Goal: Ask a question: Seek information or help from site administrators or community

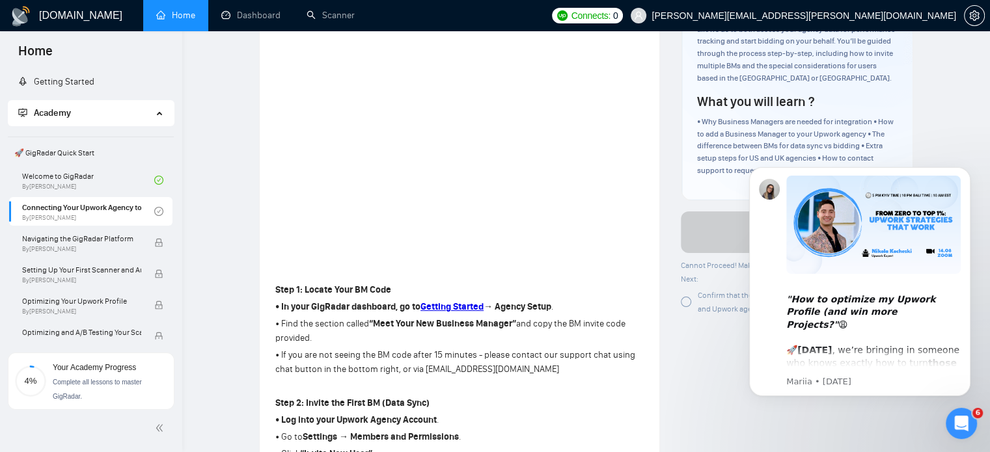
scroll to position [164, 0]
click at [354, 21] on link "Scanner" at bounding box center [331, 15] width 48 height 11
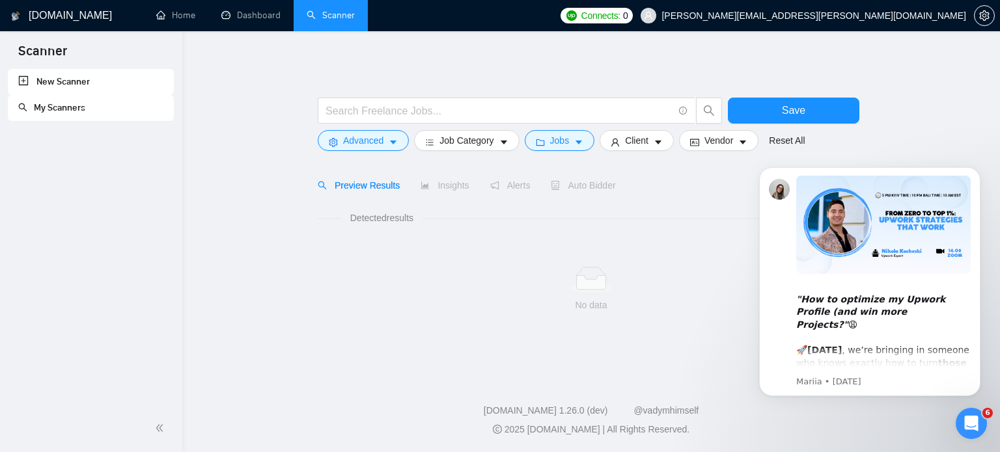
click at [412, 200] on div "Detected results No data" at bounding box center [591, 271] width 547 height 143
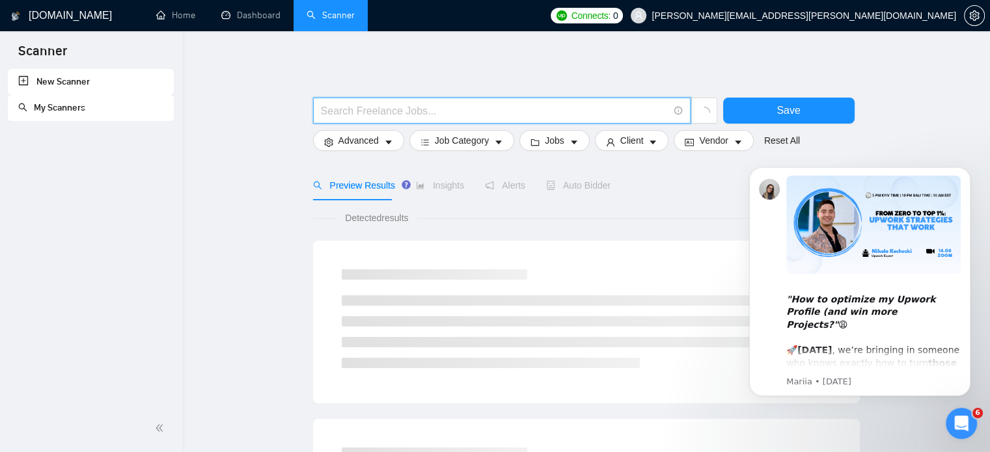
click at [441, 115] on input "text" at bounding box center [495, 111] width 348 height 16
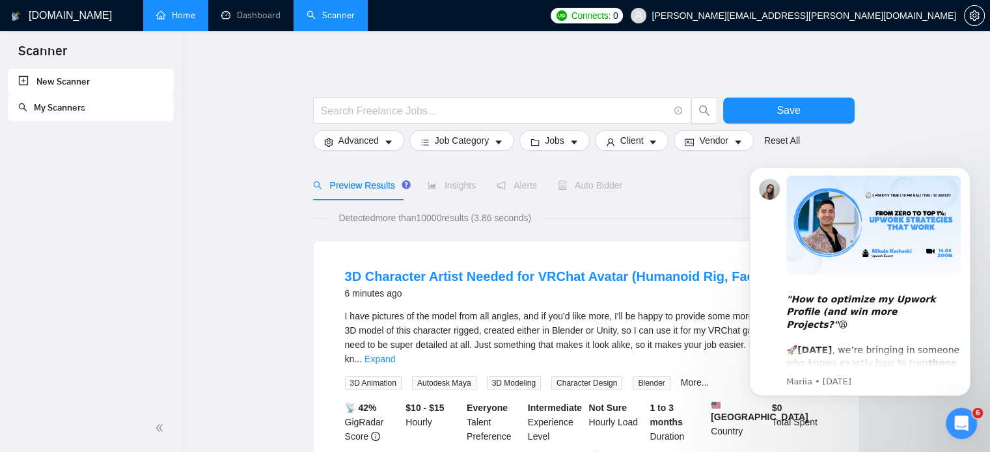
click at [169, 10] on link "Home" at bounding box center [175, 15] width 39 height 11
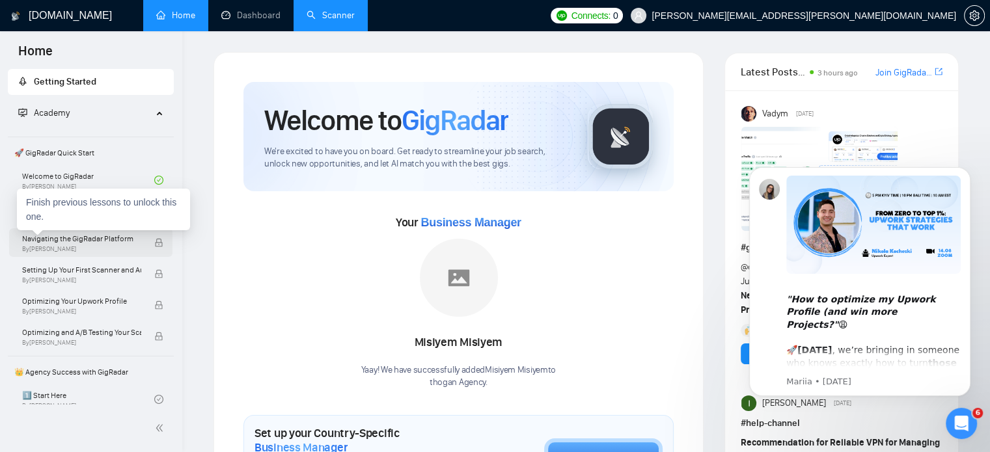
click at [107, 251] on span "By [PERSON_NAME]" at bounding box center [81, 249] width 119 height 8
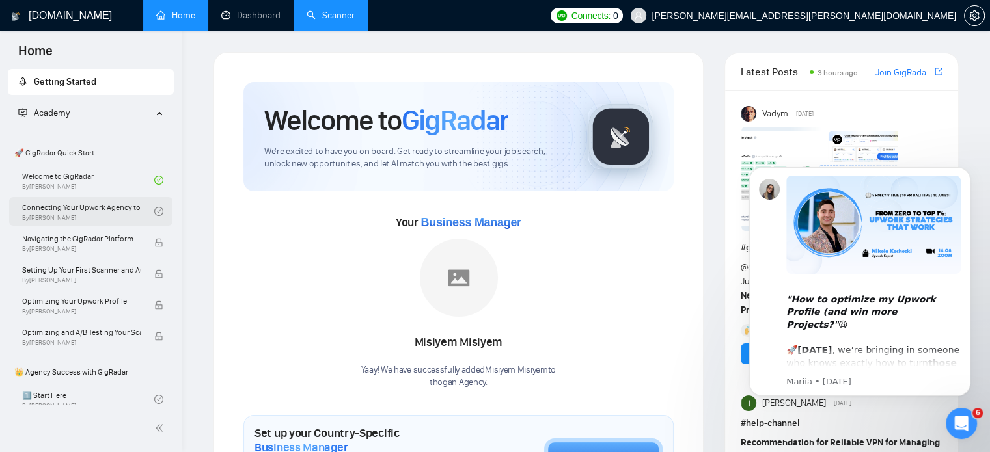
click at [83, 212] on link "Connecting Your Upwork Agency to GigRadar By [PERSON_NAME]" at bounding box center [88, 211] width 132 height 29
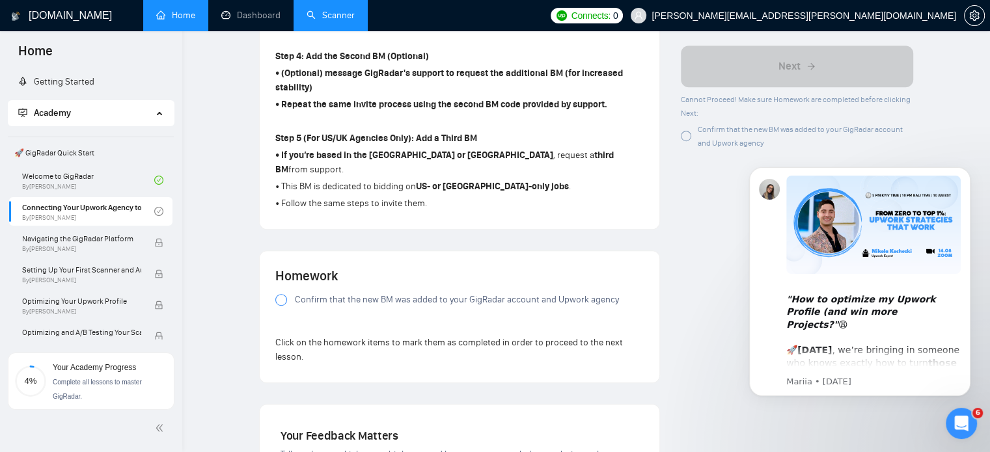
scroll to position [790, 0]
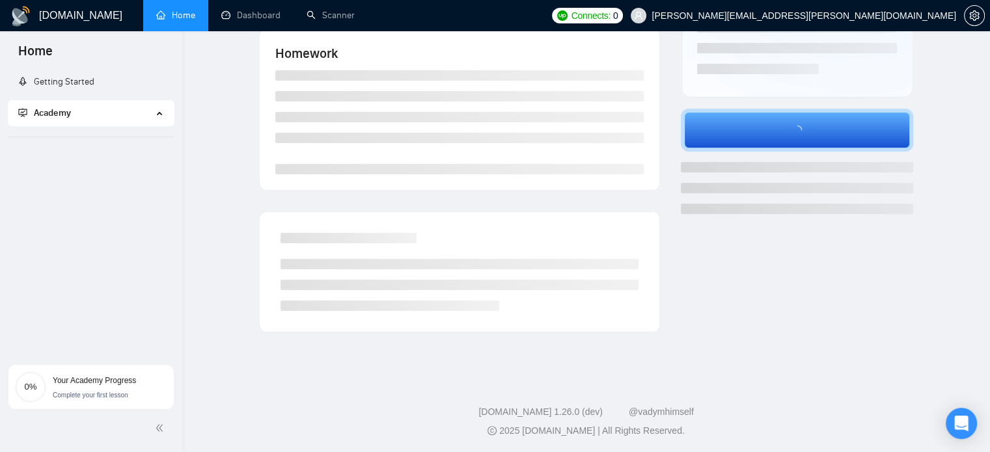
scroll to position [255, 0]
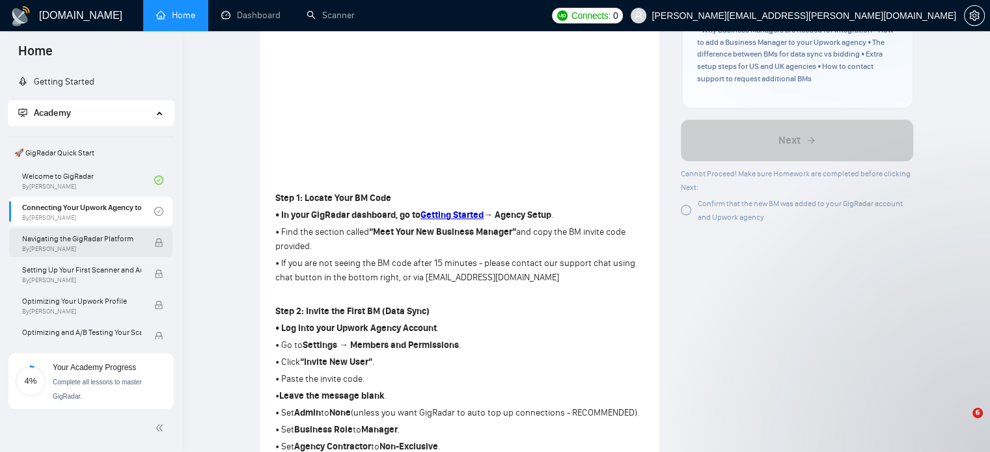
click at [81, 240] on span "Navigating the GigRadar Platform" at bounding box center [81, 238] width 119 height 13
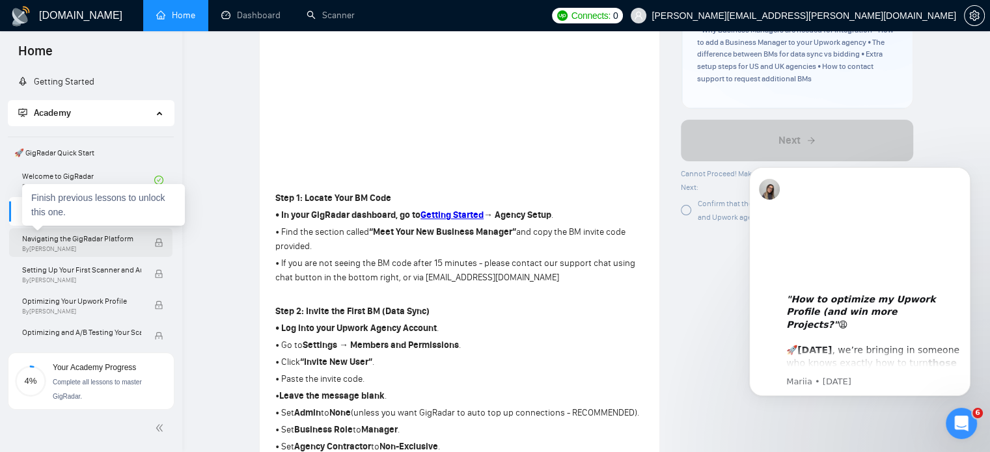
scroll to position [0, 0]
click at [81, 240] on span "Navigating the GigRadar Platform" at bounding box center [81, 238] width 119 height 13
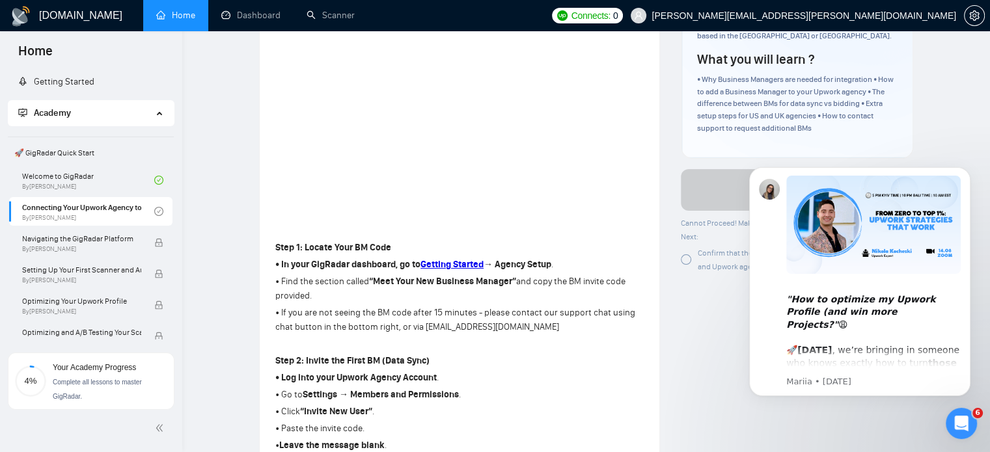
scroll to position [183, 0]
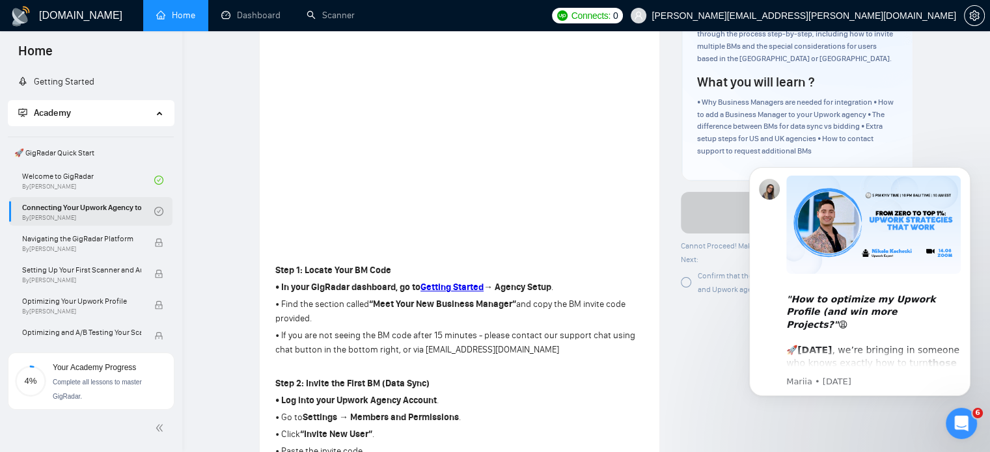
click at [98, 211] on link "Connecting Your Upwork Agency to GigRadar By Vlad Timinsky" at bounding box center [88, 211] width 132 height 29
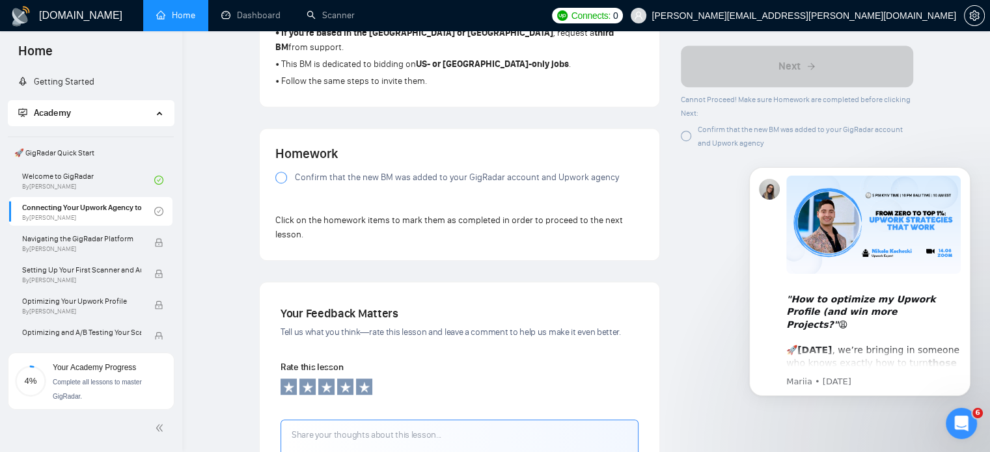
scroll to position [877, 0]
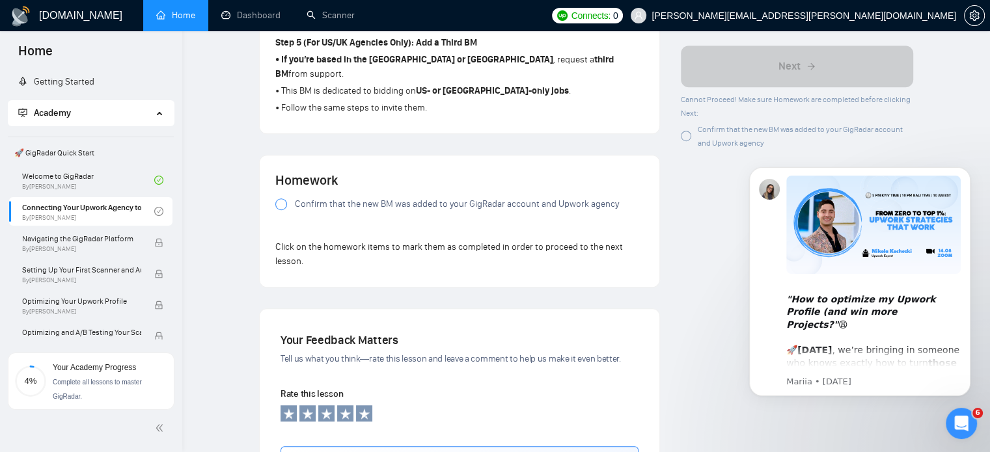
click at [370, 197] on span "Confirm that the new BM was added to your GigRadar account and Upwork agency" at bounding box center [457, 204] width 324 height 14
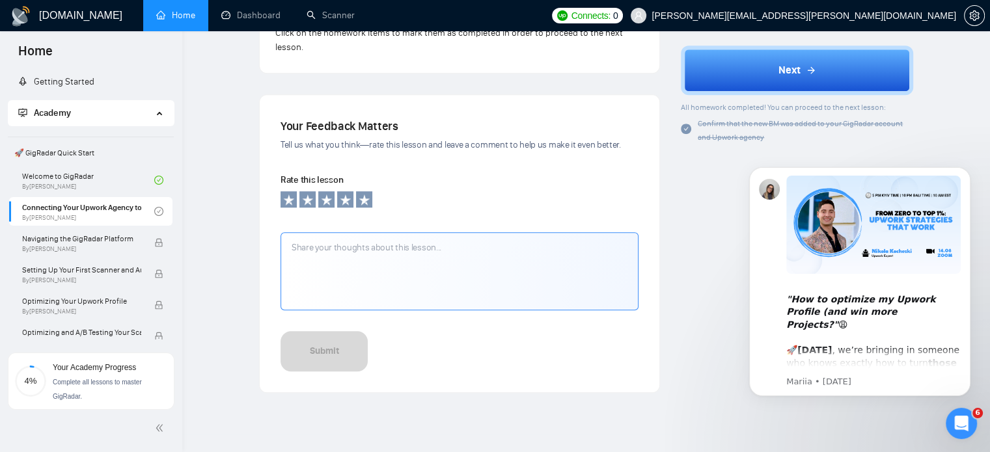
scroll to position [943, 0]
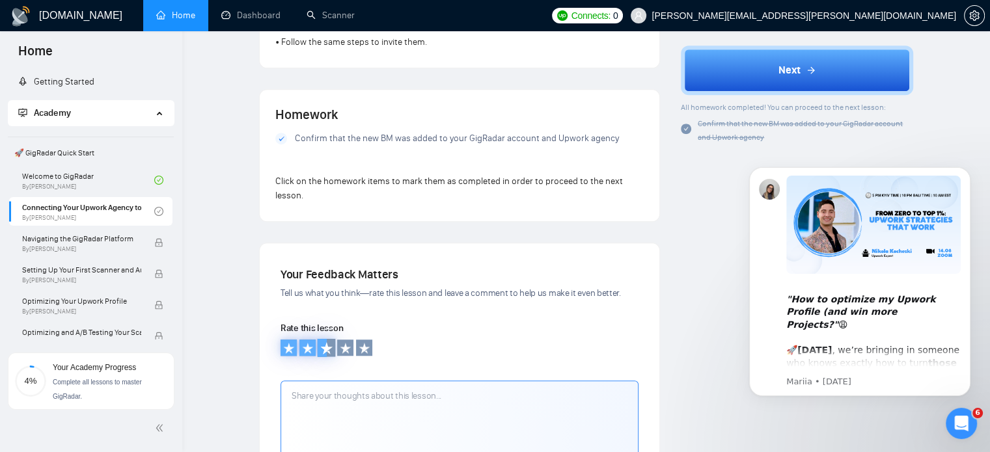
click at [323, 342] on icon at bounding box center [326, 348] width 13 height 13
click at [344, 342] on icon at bounding box center [345, 348] width 13 height 13
click at [350, 342] on icon at bounding box center [345, 348] width 13 height 13
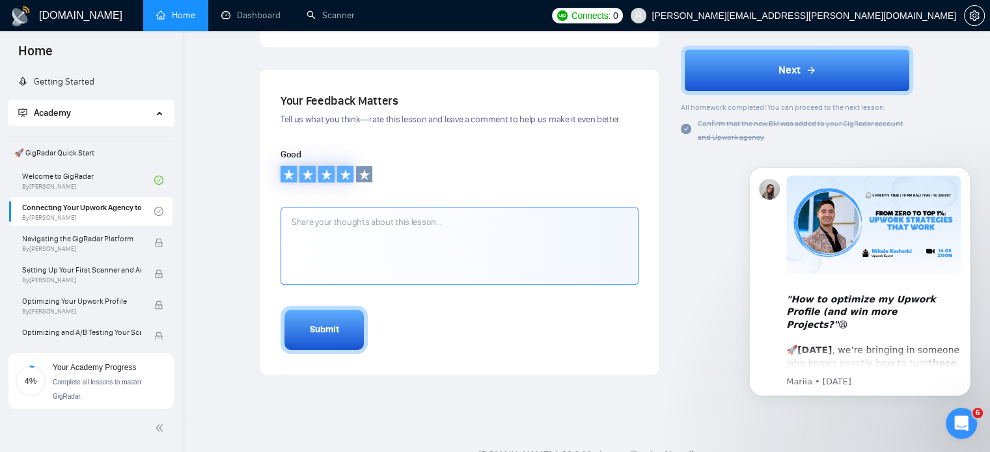
scroll to position [1130, 0]
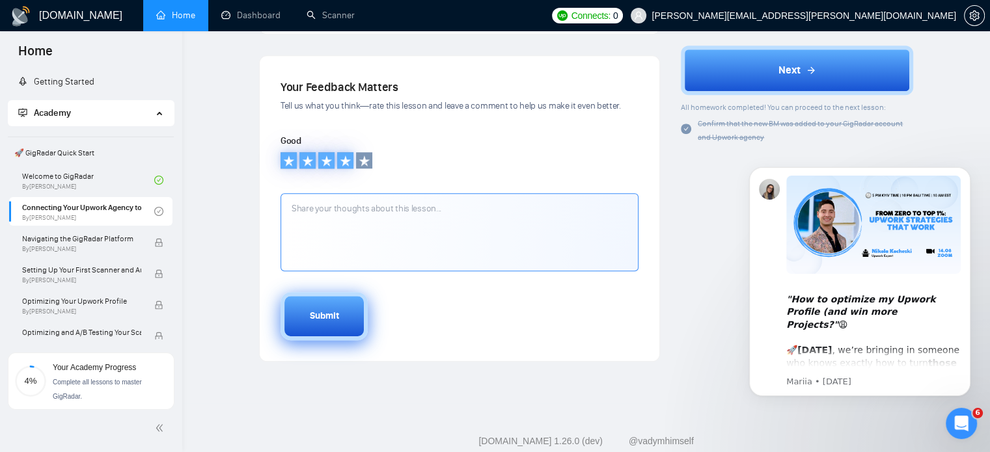
click at [328, 318] on button "Submit" at bounding box center [324, 316] width 87 height 48
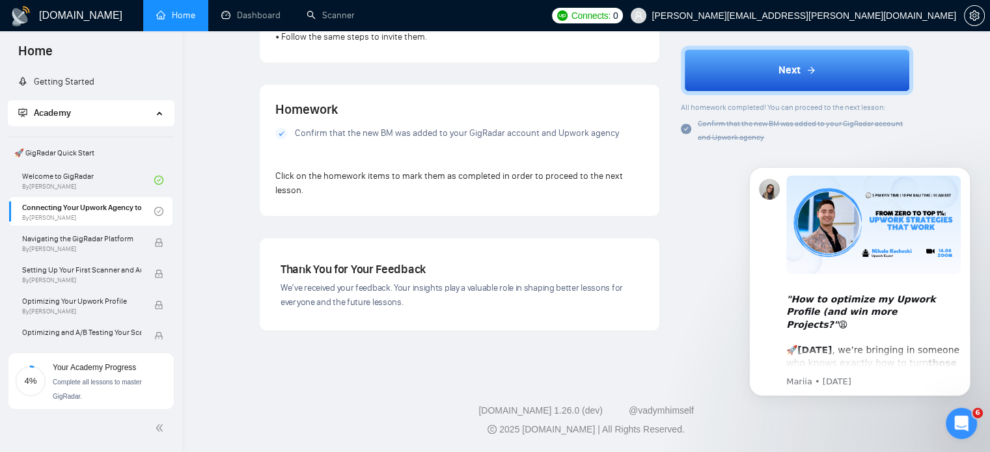
scroll to position [932, 0]
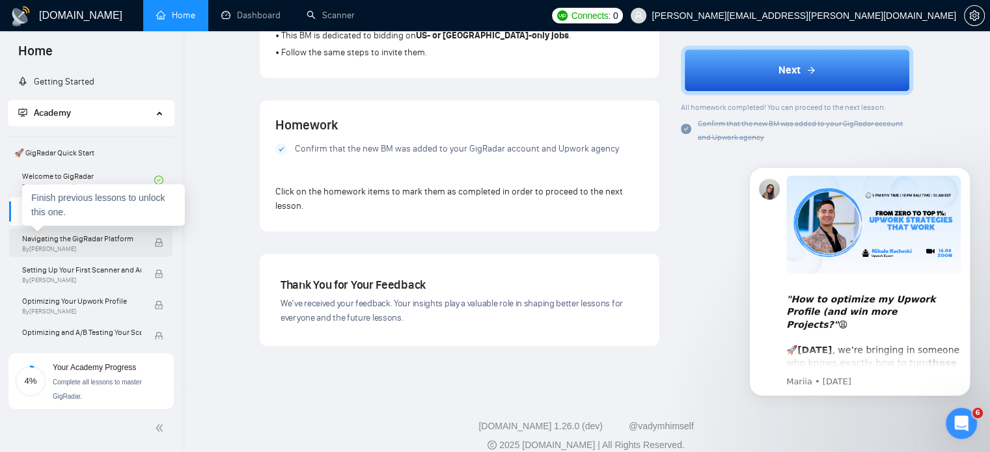
click at [110, 244] on span "Navigating the GigRadar Platform" at bounding box center [81, 238] width 119 height 13
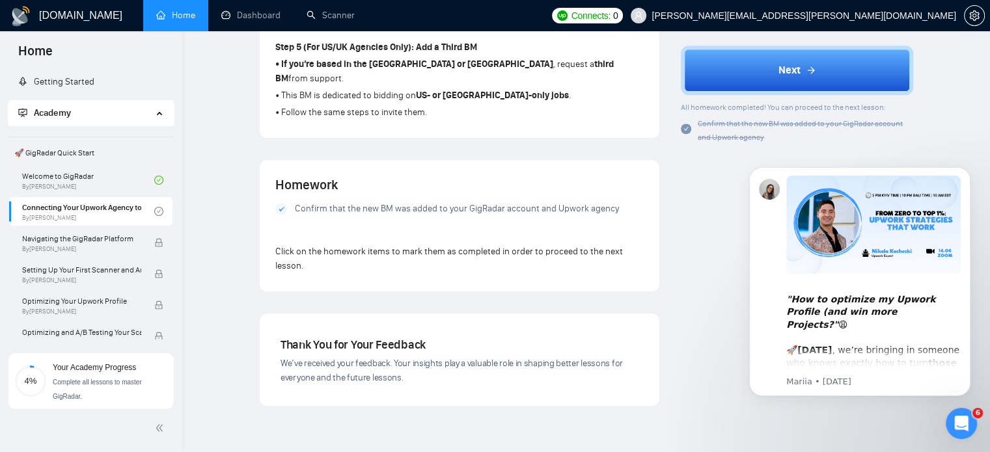
scroll to position [932, 0]
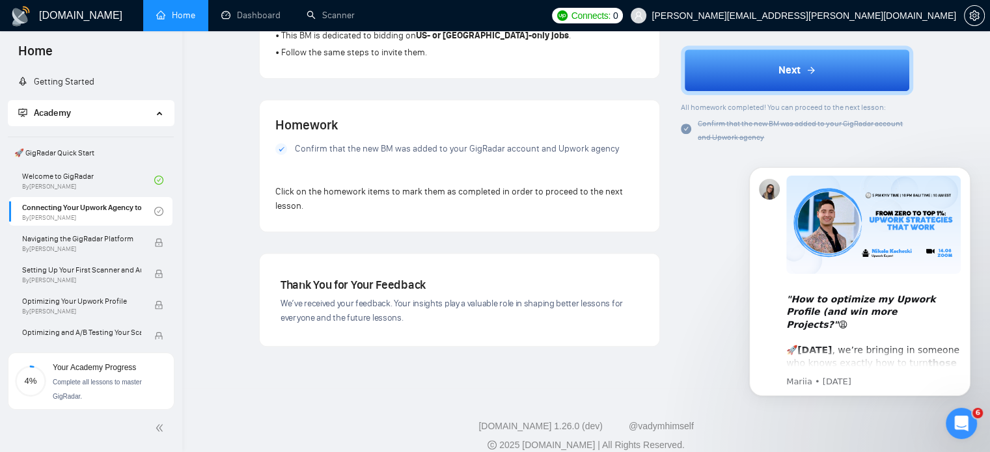
click at [312, 203] on div "Homework Confirm that the new BM was added to your GigRadar account and Upwork …" at bounding box center [460, 165] width 400 height 131
click at [281, 146] on icon at bounding box center [282, 148] width 6 height 5
click at [279, 143] on div at bounding box center [281, 149] width 12 height 12
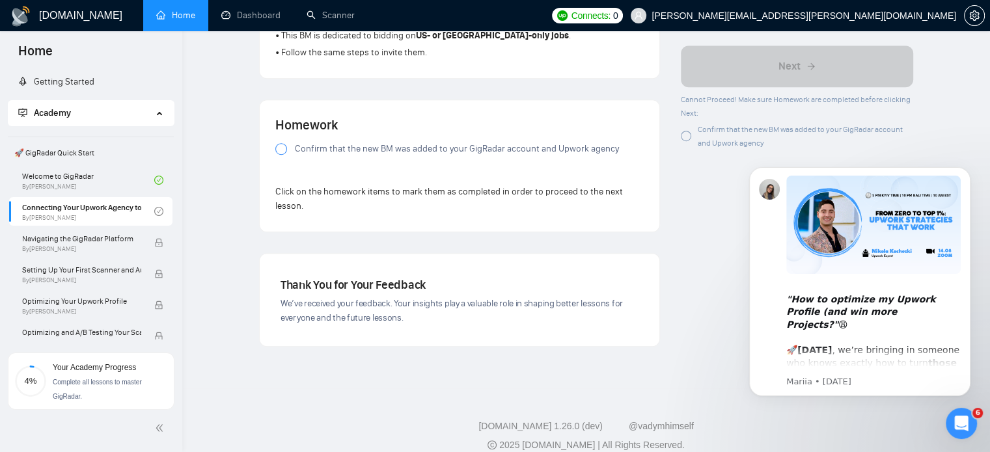
click at [282, 143] on div at bounding box center [281, 149] width 12 height 12
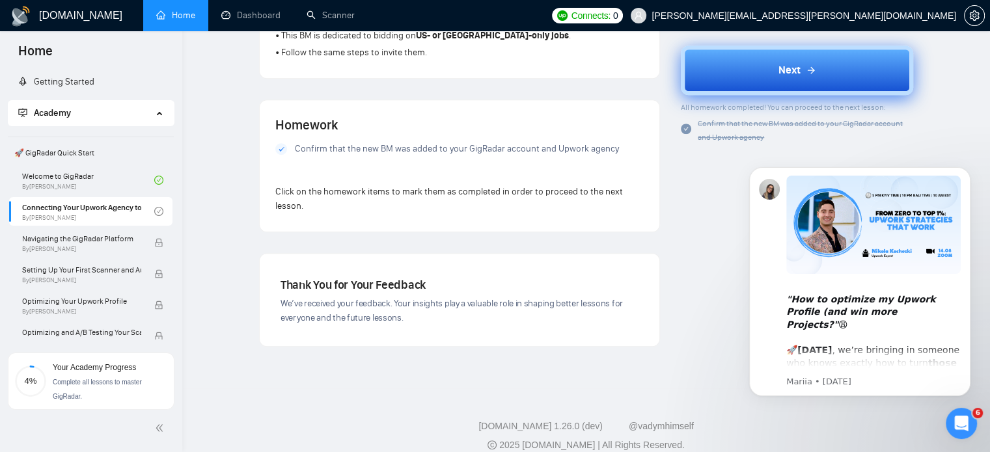
click at [804, 76] on div "Next" at bounding box center [797, 70] width 38 height 16
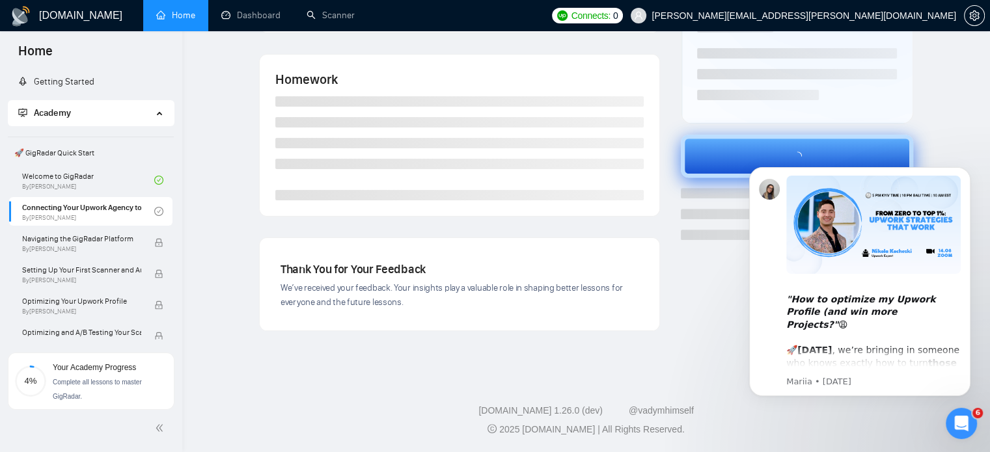
scroll to position [228, 0]
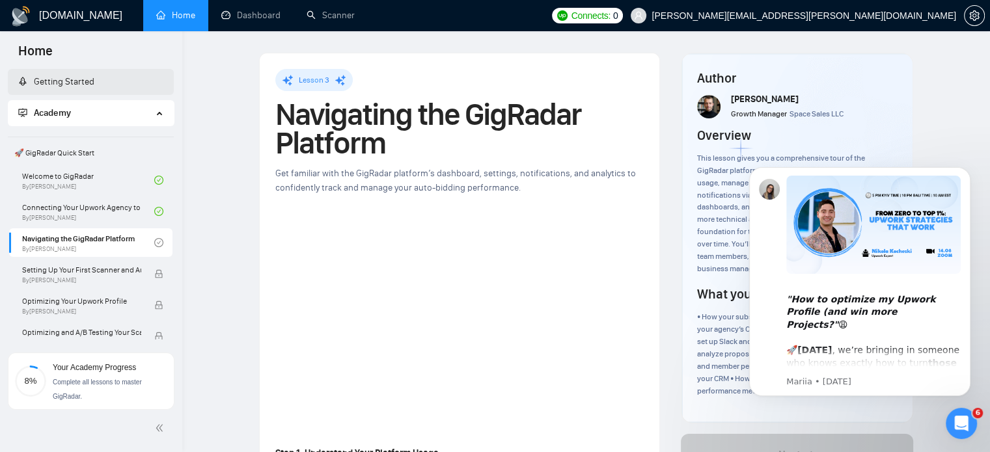
click at [55, 85] on link "Getting Started" at bounding box center [56, 81] width 76 height 11
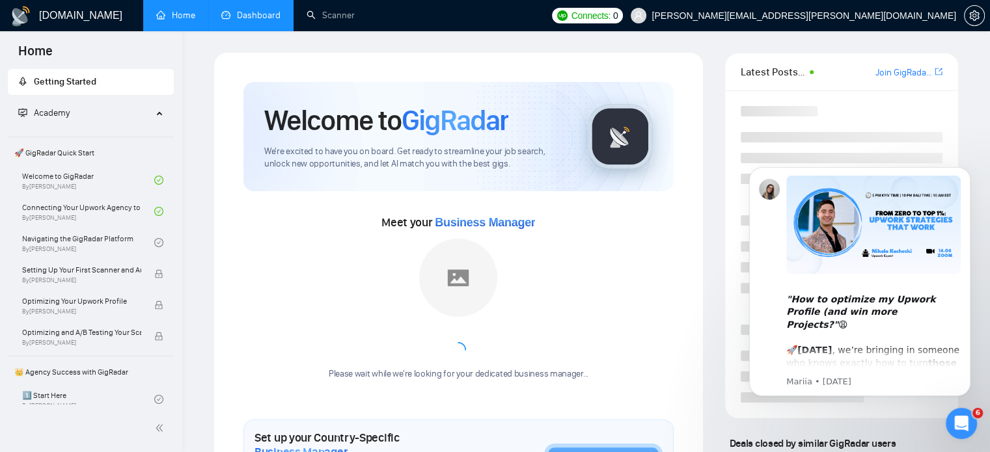
click at [244, 14] on link "Dashboard" at bounding box center [250, 15] width 59 height 11
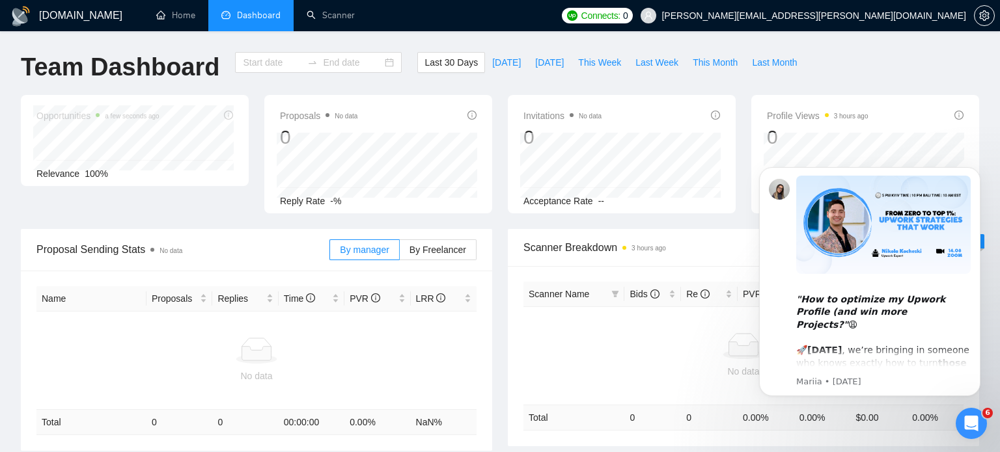
type input "2025-07-17"
type input "2025-08-16"
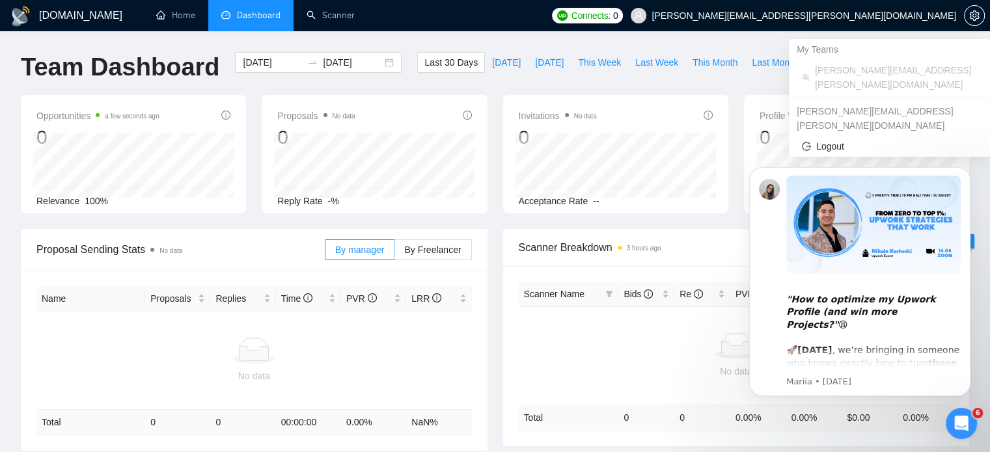
click at [866, 16] on span "[PERSON_NAME][EMAIL_ADDRESS][PERSON_NAME][DOMAIN_NAME]" at bounding box center [804, 16] width 305 height 0
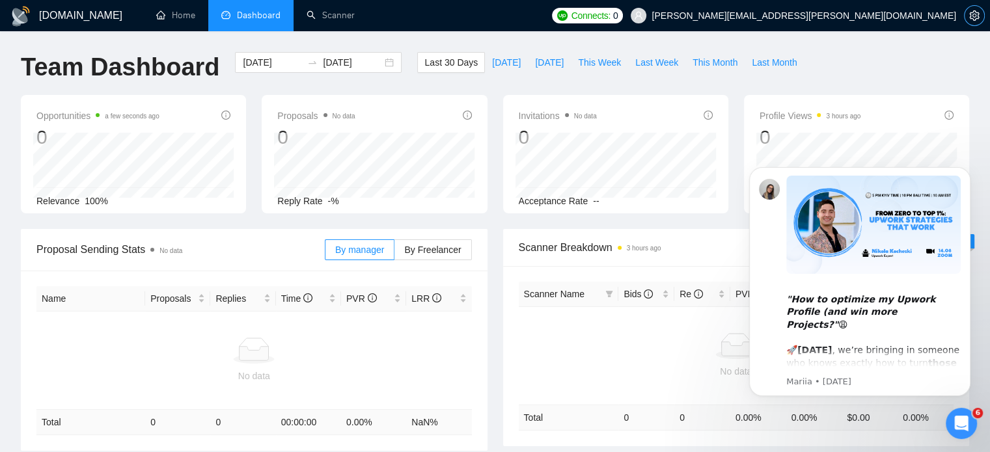
click at [978, 25] on button "button" at bounding box center [974, 15] width 21 height 21
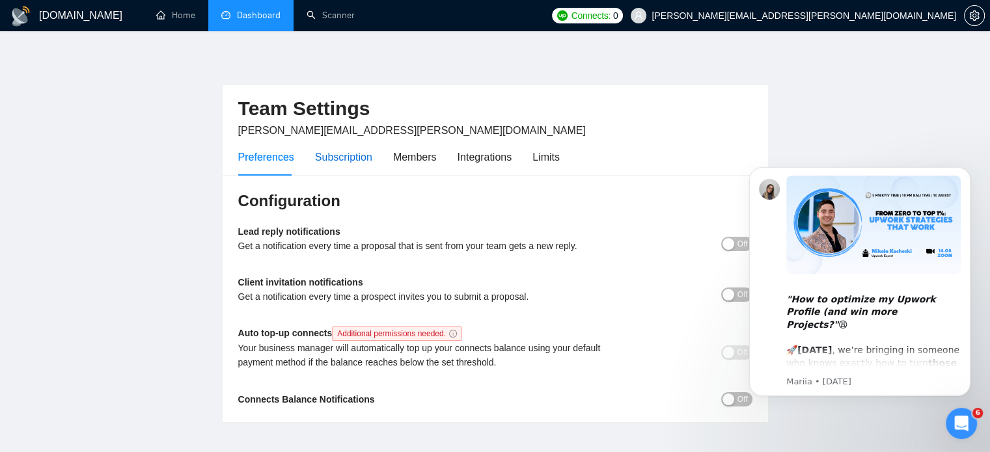
click at [322, 158] on div "Subscription" at bounding box center [343, 157] width 57 height 16
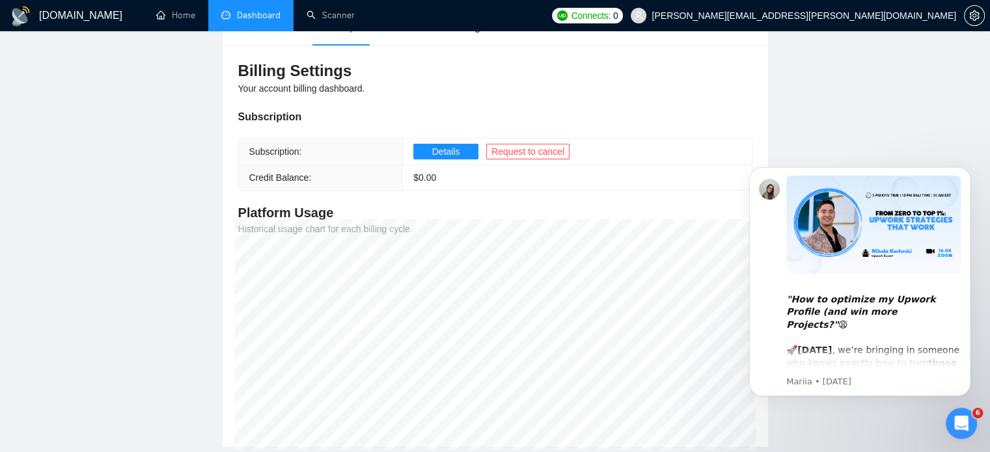
scroll to position [130, 0]
click at [448, 157] on span "Details" at bounding box center [446, 152] width 28 height 14
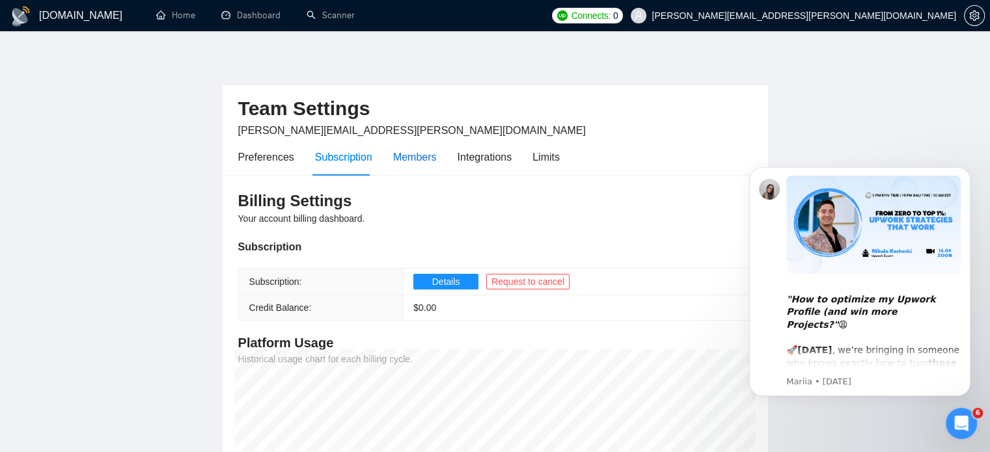
click at [411, 156] on div "Members" at bounding box center [415, 157] width 44 height 16
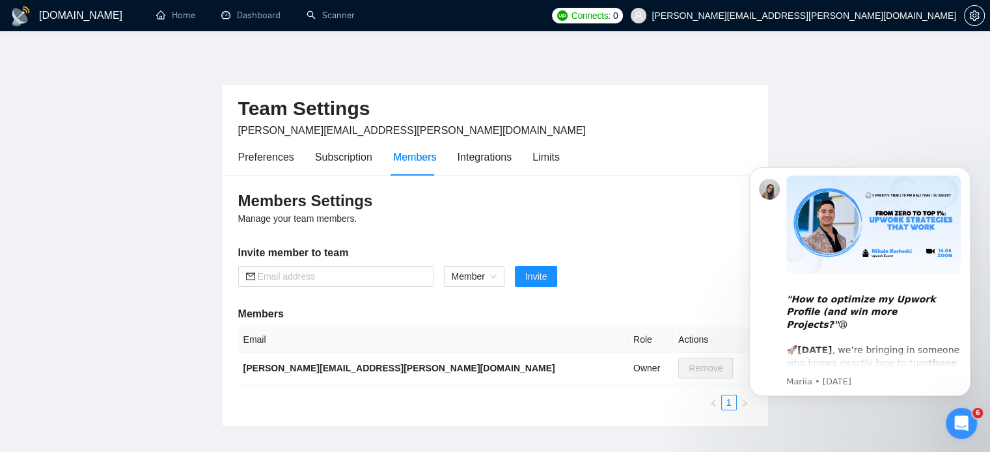
click at [510, 149] on div "Preferences Subscription Members Integrations Limits" at bounding box center [399, 157] width 322 height 37
click at [492, 166] on div "Integrations" at bounding box center [485, 157] width 55 height 37
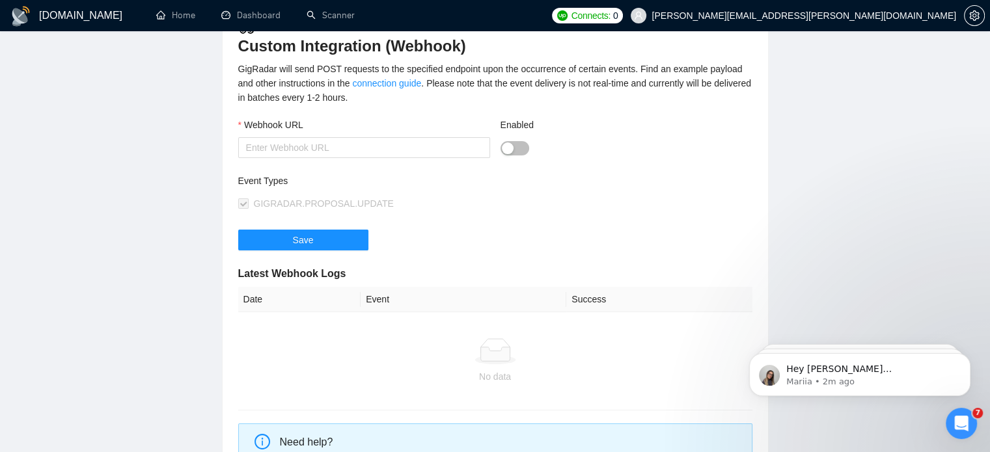
scroll to position [171, 0]
click at [958, 423] on icon "Open Intercom Messenger" at bounding box center [961, 423] width 21 height 21
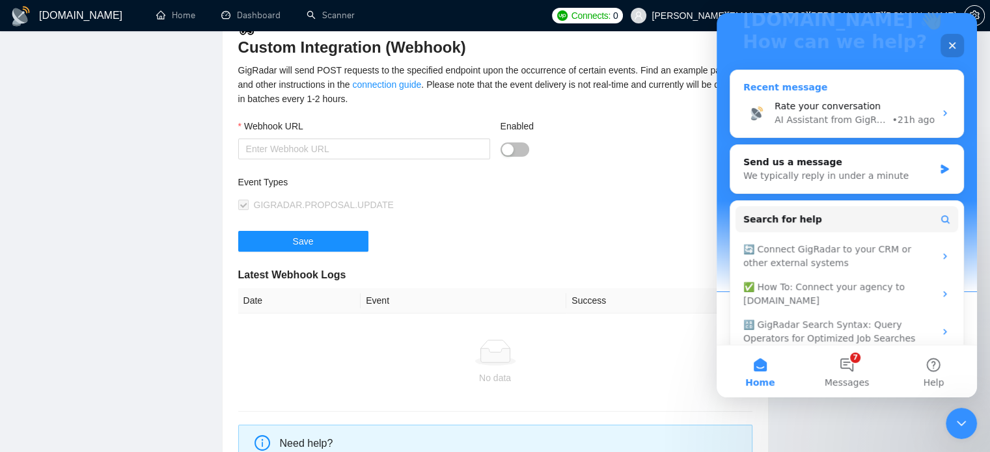
scroll to position [182, 0]
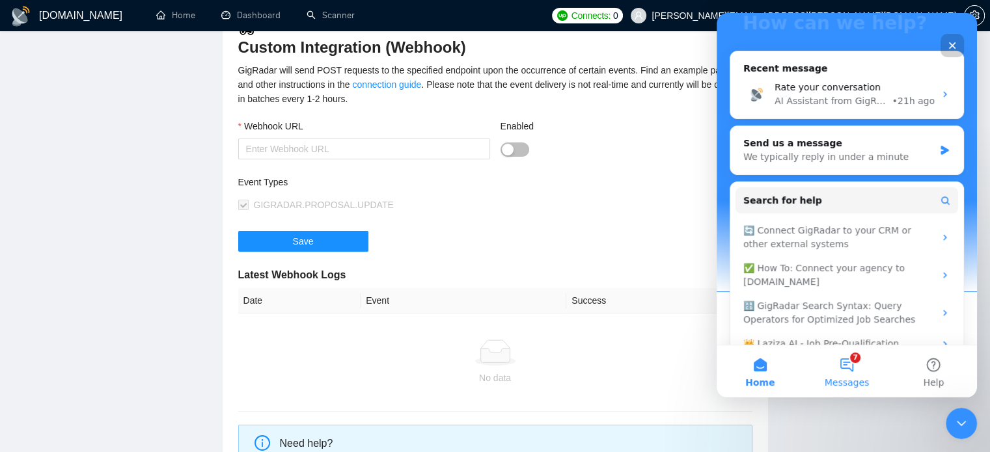
click at [842, 378] on span "Messages" at bounding box center [847, 382] width 45 height 9
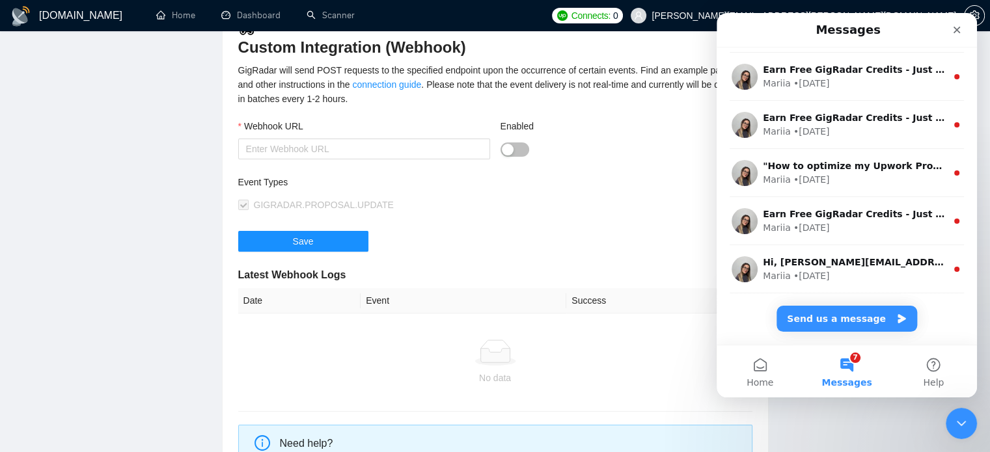
scroll to position [0, 0]
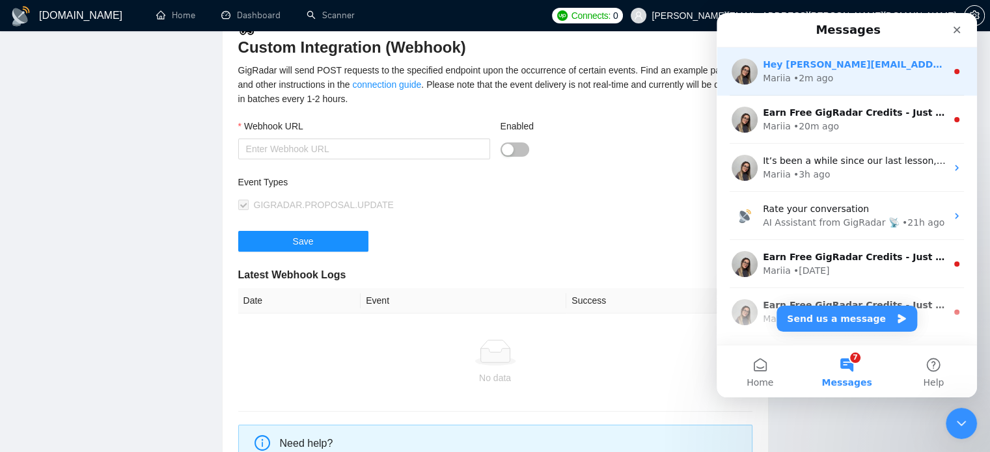
click at [831, 74] on div "Mariia • 2m ago" at bounding box center [855, 79] width 184 height 14
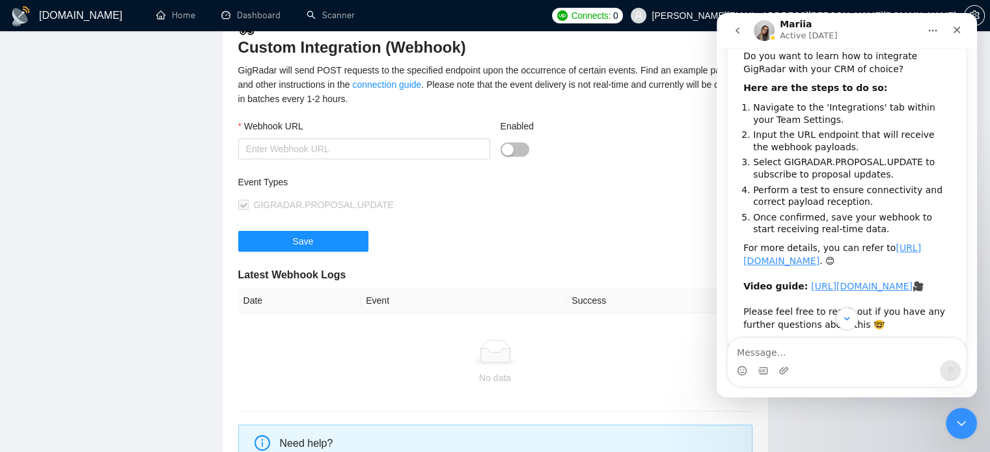
scroll to position [191, 0]
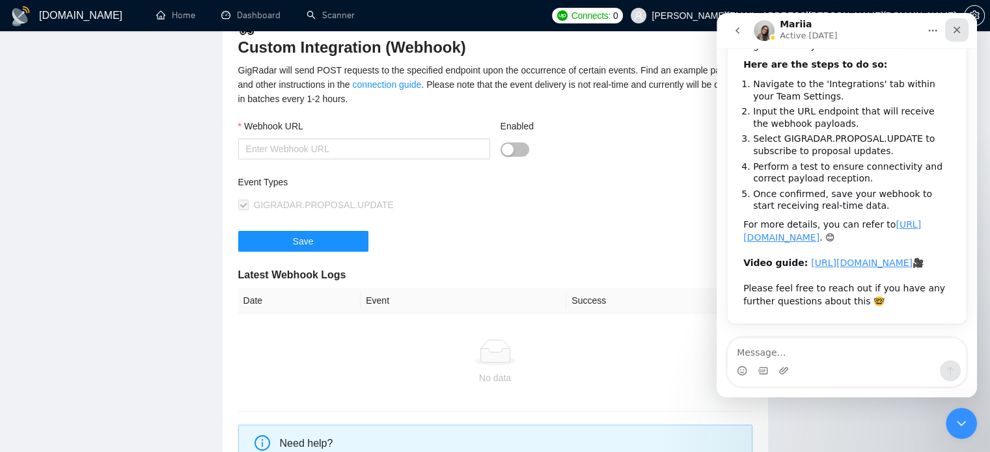
click at [951, 37] on div "Close" at bounding box center [956, 29] width 23 height 23
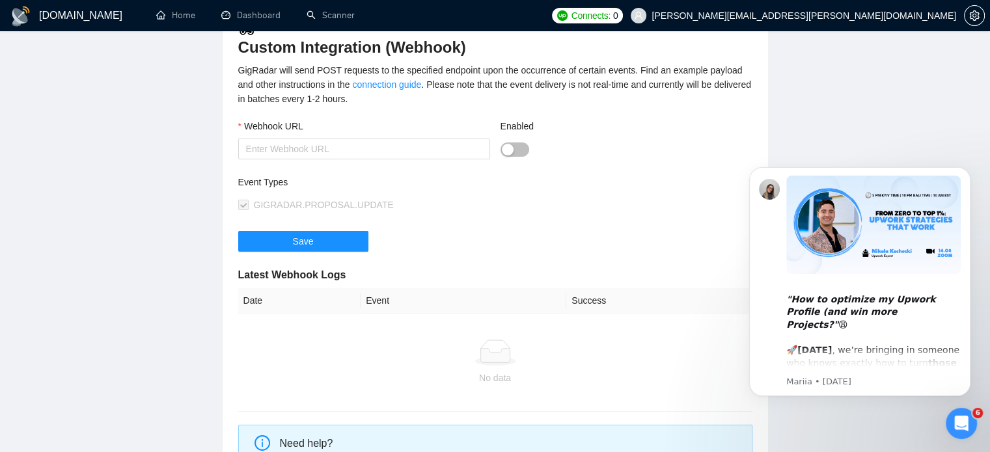
scroll to position [0, 0]
click at [846, 121] on main "Team Settings todd.hogan@geeksforgrowth.com Preferences Subscription Members In…" at bounding box center [495, 206] width 948 height 648
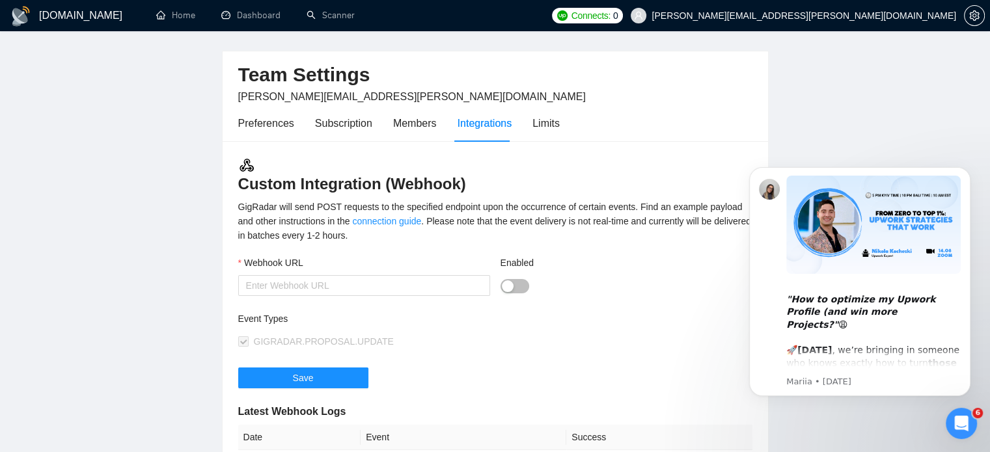
scroll to position [35, 0]
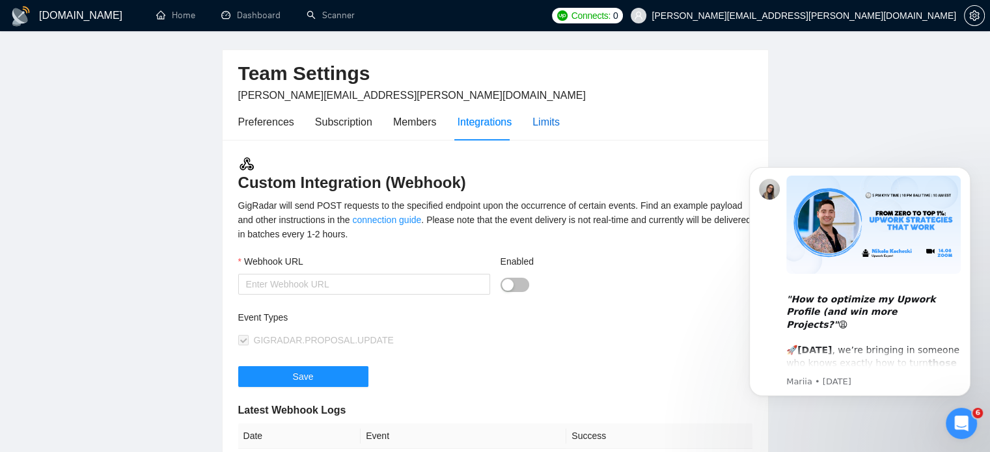
click at [543, 122] on div "Limits" at bounding box center [545, 122] width 27 height 16
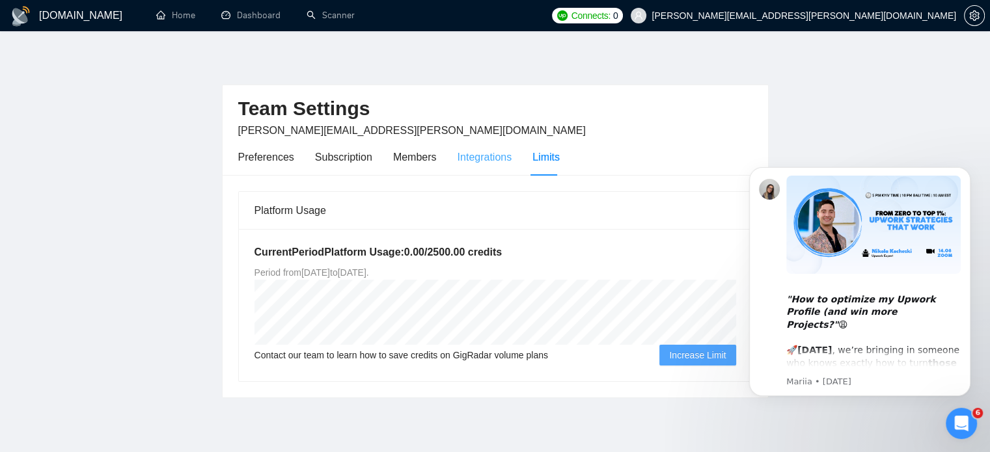
click at [479, 169] on div "Integrations" at bounding box center [485, 157] width 55 height 37
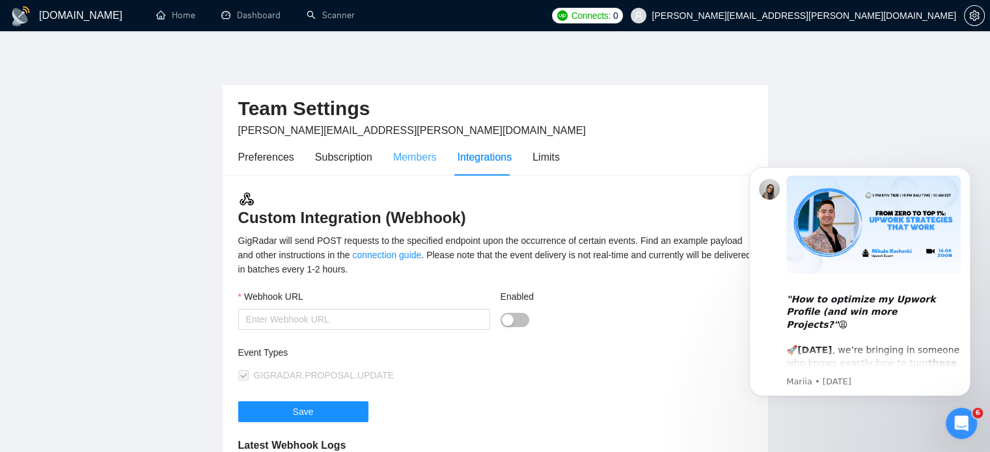
click at [411, 145] on div "Members" at bounding box center [415, 157] width 44 height 37
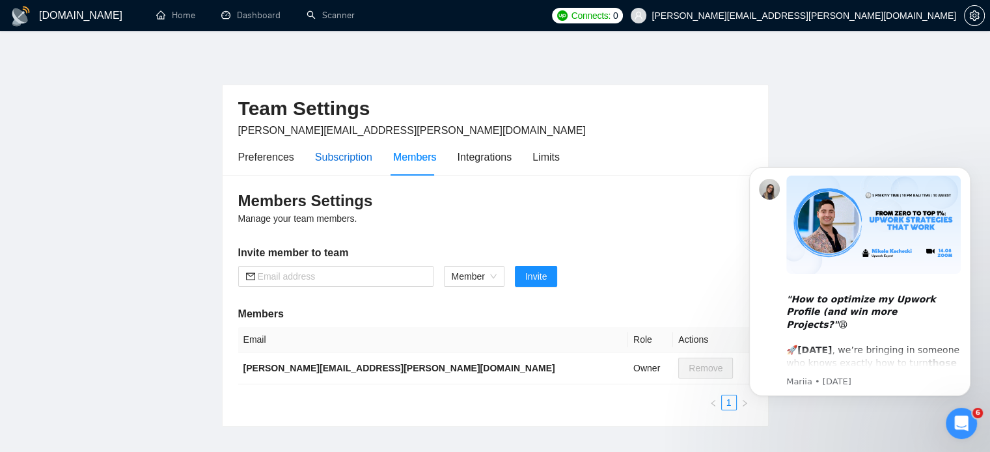
click at [366, 158] on div "Subscription" at bounding box center [343, 157] width 57 height 16
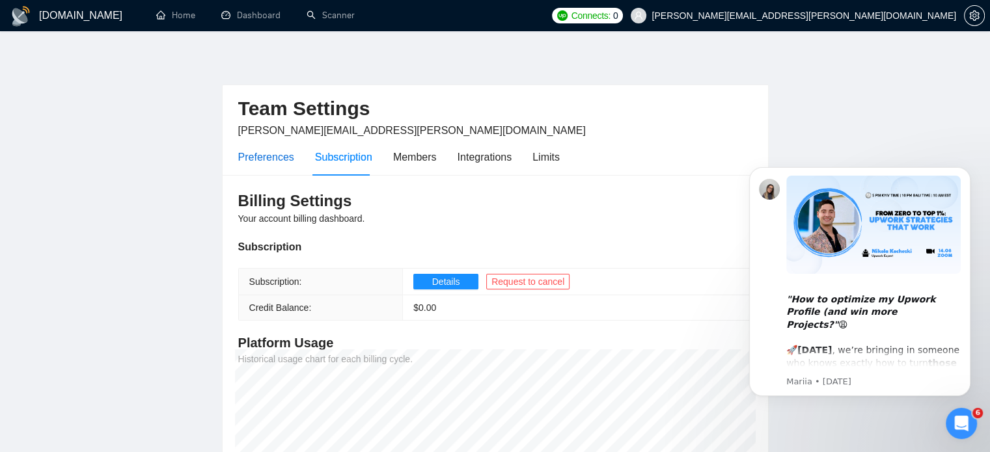
click at [271, 161] on div "Preferences" at bounding box center [266, 157] width 56 height 16
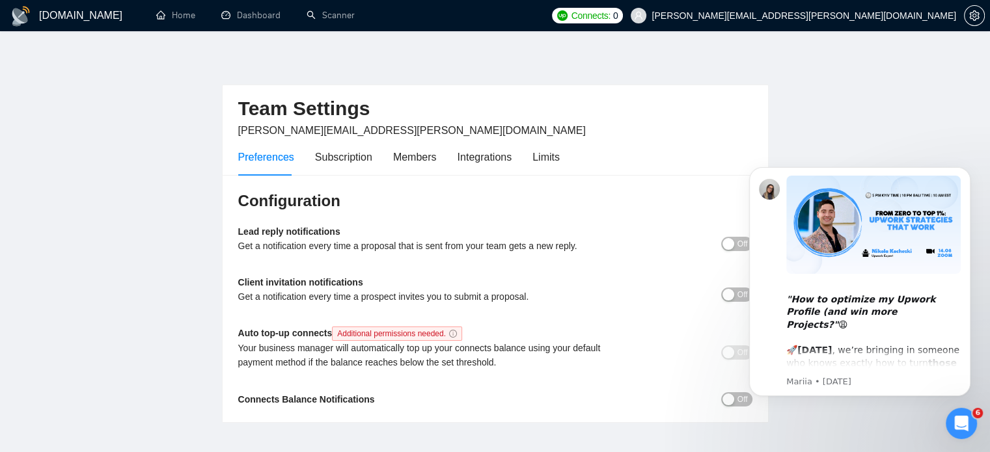
scroll to position [71, 0]
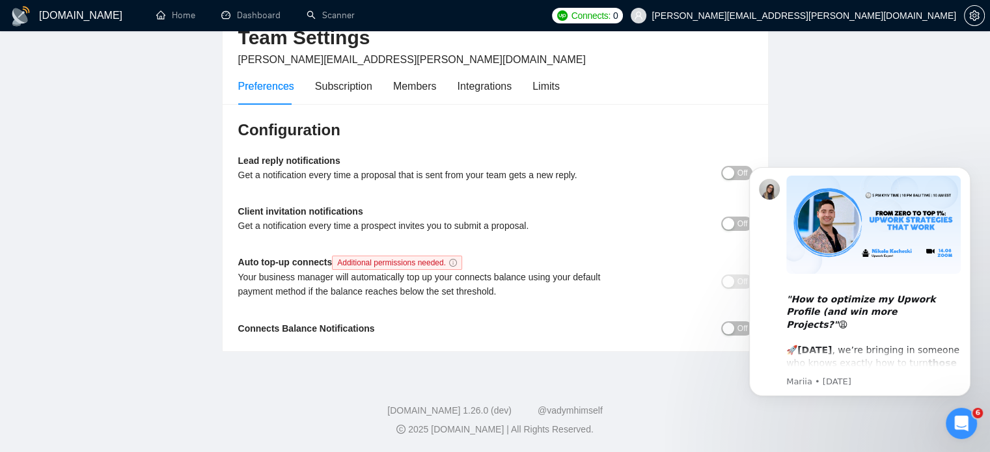
click at [970, 431] on div "Open Intercom Messenger" at bounding box center [961, 423] width 43 height 43
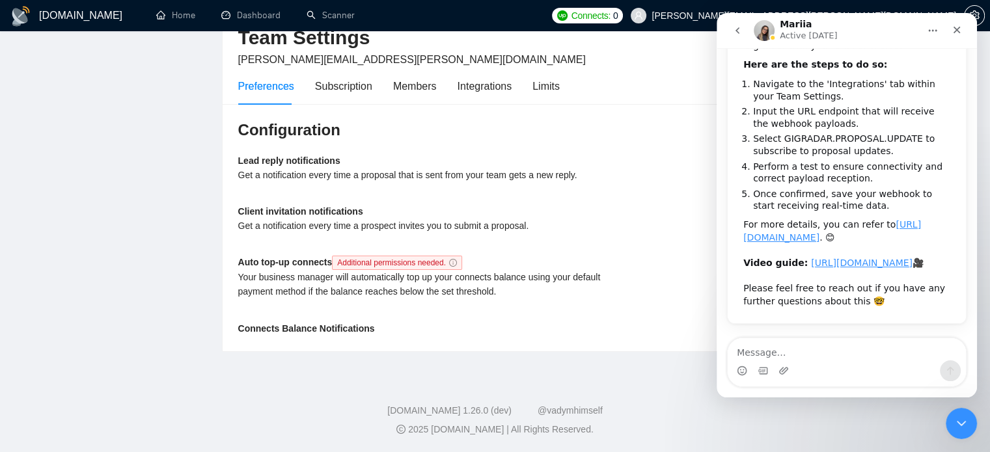
click at [970, 431] on div "Close Intercom Messenger" at bounding box center [961, 423] width 31 height 31
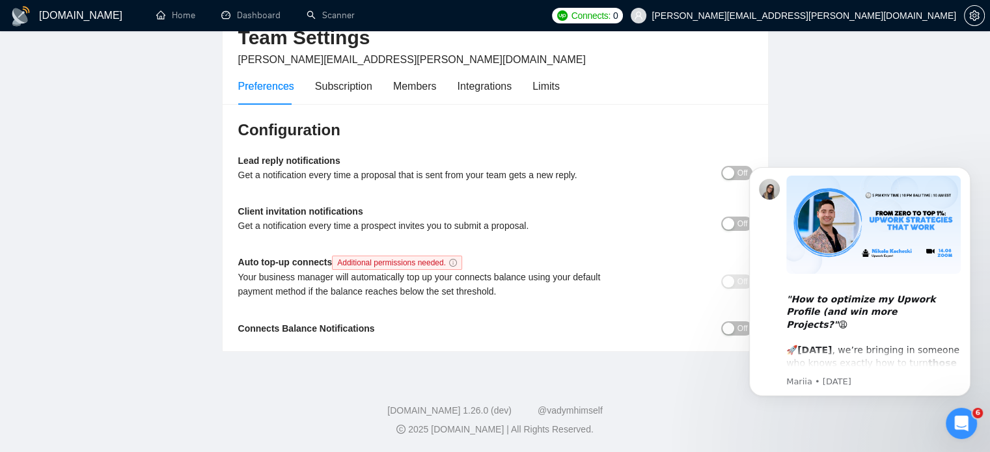
scroll to position [0, 0]
click at [868, 53] on main "Team Settings todd.hogan@geeksforgrowth.com Preferences Subscription Members In…" at bounding box center [495, 166] width 948 height 371
click at [736, 330] on body ""How to optimize my Upwork Profile (and win more Projects?" 😩 🚀 This Thursday ,…" at bounding box center [860, 282] width 250 height 259
click at [339, 328] on b "Connects Balance Notifications" at bounding box center [306, 328] width 137 height 10
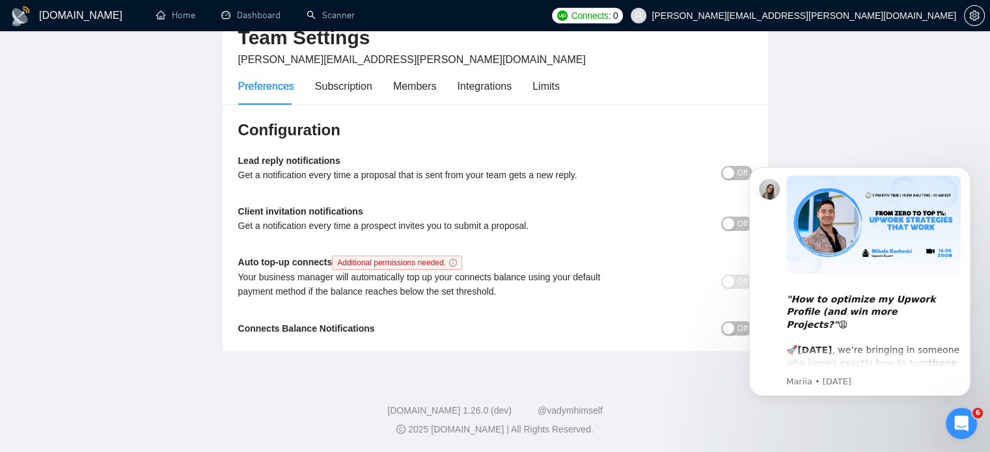
click html ""How to optimize my Upwork Profile (and win more Projects?" 😩 🚀 This Thursday ,…"
click at [815, 130] on main "Team Settings todd.hogan@geeksforgrowth.com Preferences Subscription Members In…" at bounding box center [495, 166] width 948 height 371
click at [736, 177] on body ""How to optimize my Upwork Profile (and win more Projects?" 😩 🚀 This Thursday ,…" at bounding box center [860, 282] width 250 height 259
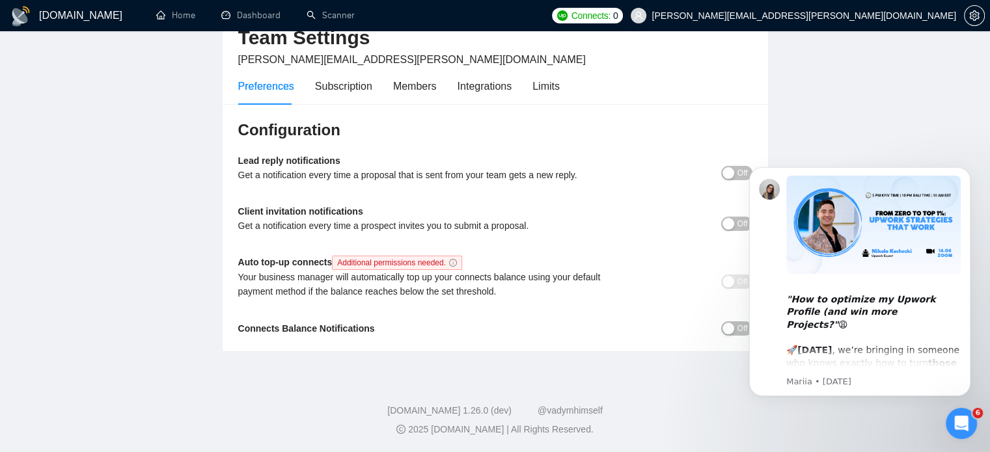
click at [736, 177] on body ""How to optimize my Upwork Profile (and win more Projects?" 😩 🚀 This Thursday ,…" at bounding box center [860, 282] width 250 height 259
click at [851, 134] on main "Team Settings todd.hogan@geeksforgrowth.com Preferences Subscription Members In…" at bounding box center [495, 166] width 948 height 371
click at [970, 430] on div "Open Intercom Messenger" at bounding box center [961, 423] width 43 height 43
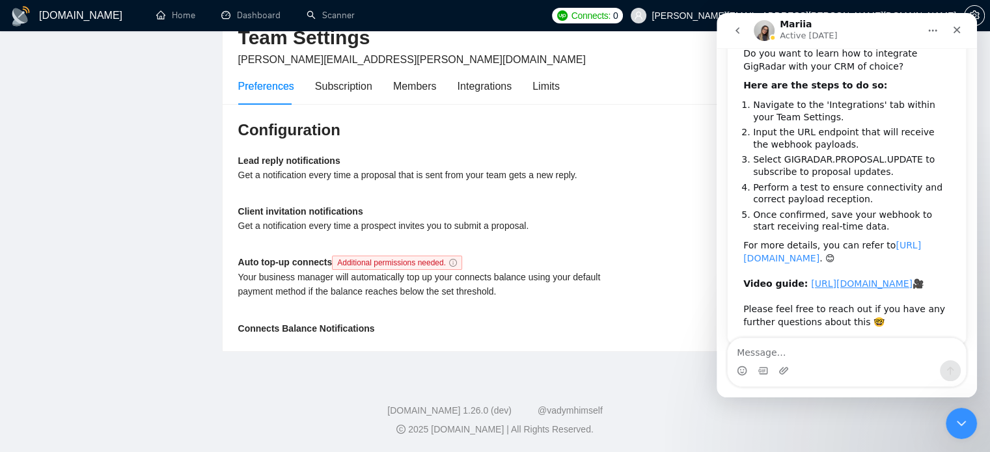
scroll to position [191, 0]
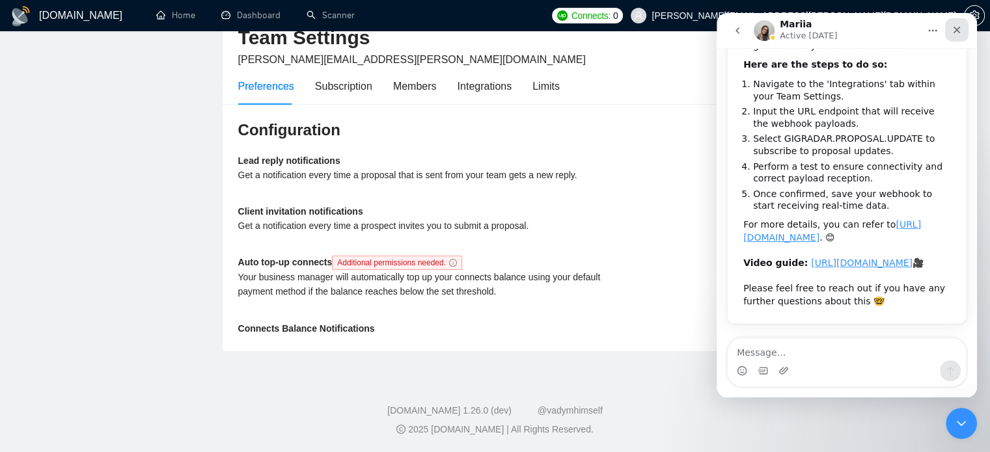
click at [961, 26] on icon "Close" at bounding box center [957, 30] width 10 height 10
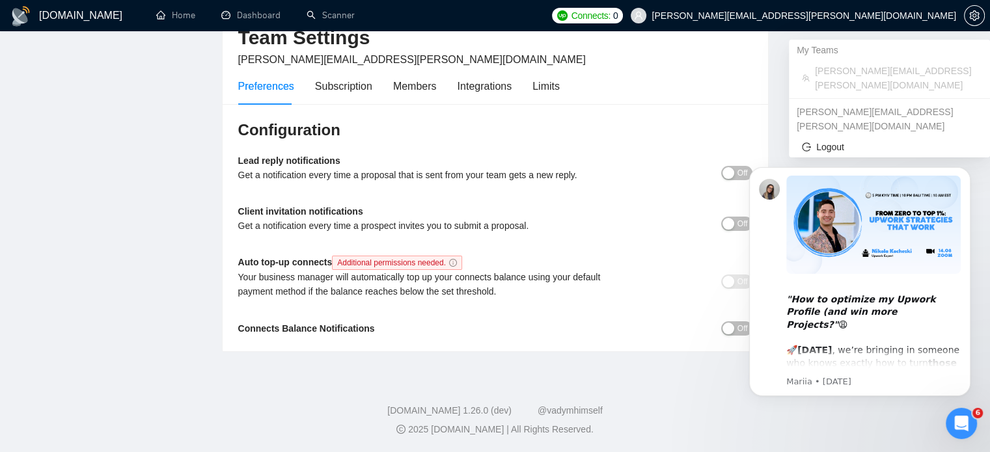
scroll to position [0, 0]
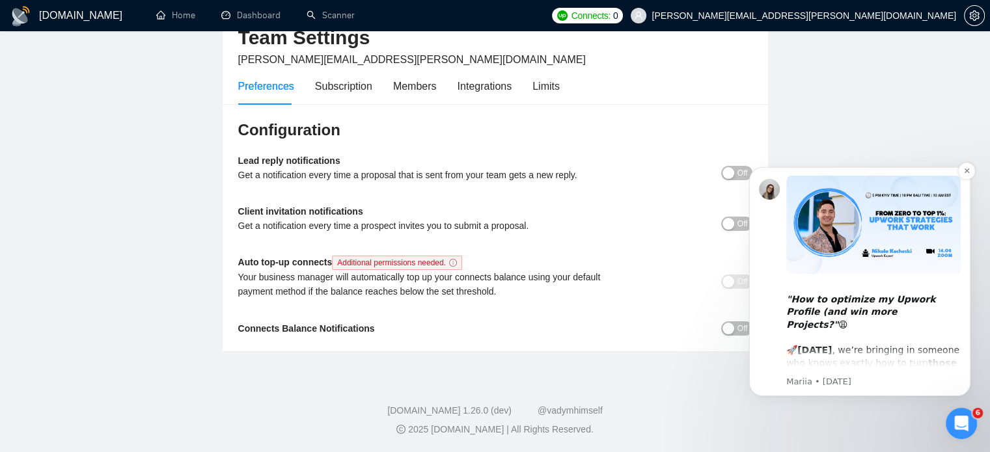
click at [872, 384] on p "Mariia • [DATE]" at bounding box center [873, 382] width 174 height 12
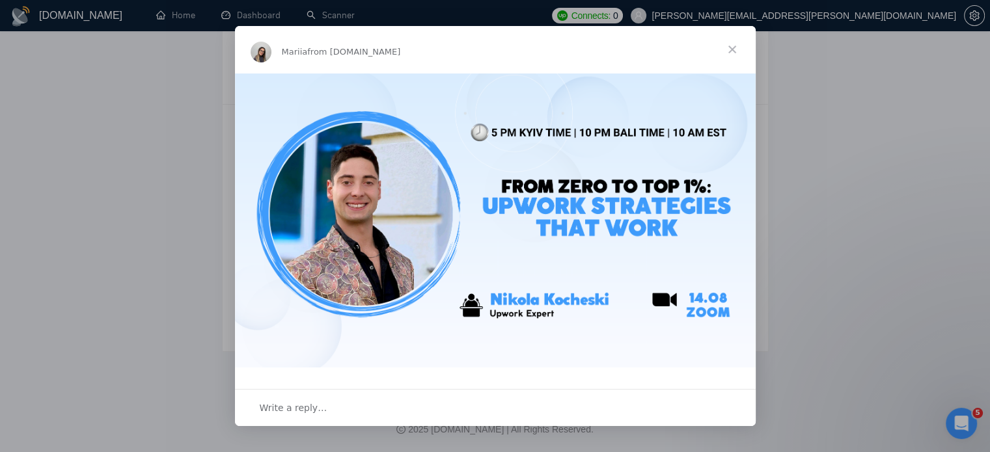
click at [732, 48] on span "Close" at bounding box center [732, 49] width 47 height 47
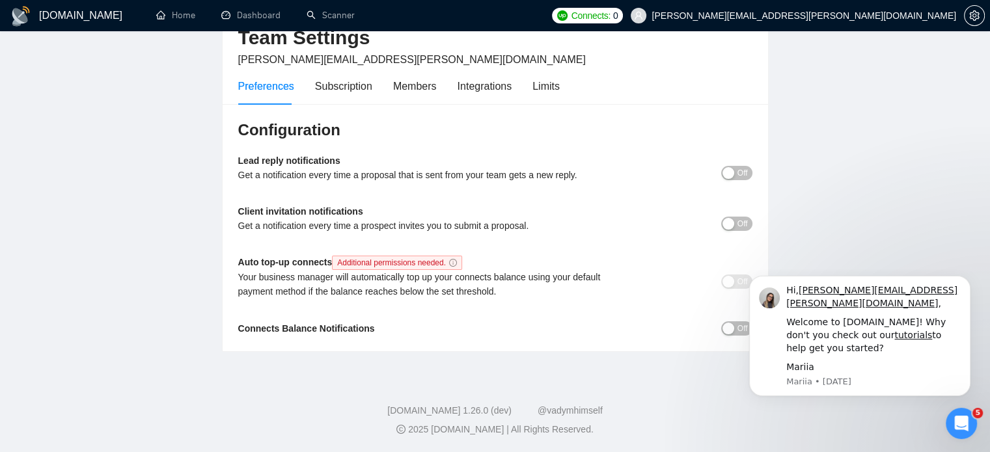
click at [966, 424] on icon "Open Intercom Messenger" at bounding box center [961, 423] width 21 height 21
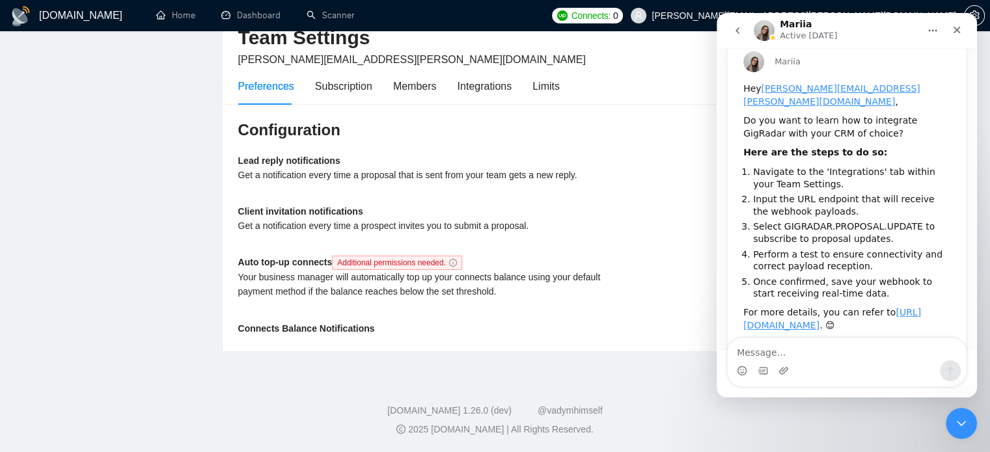
scroll to position [191, 0]
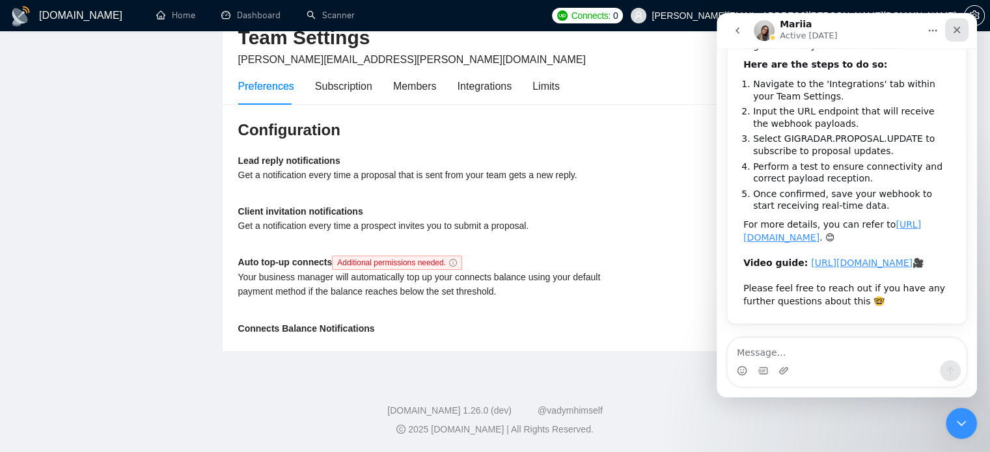
click at [958, 34] on icon "Close" at bounding box center [957, 30] width 10 height 10
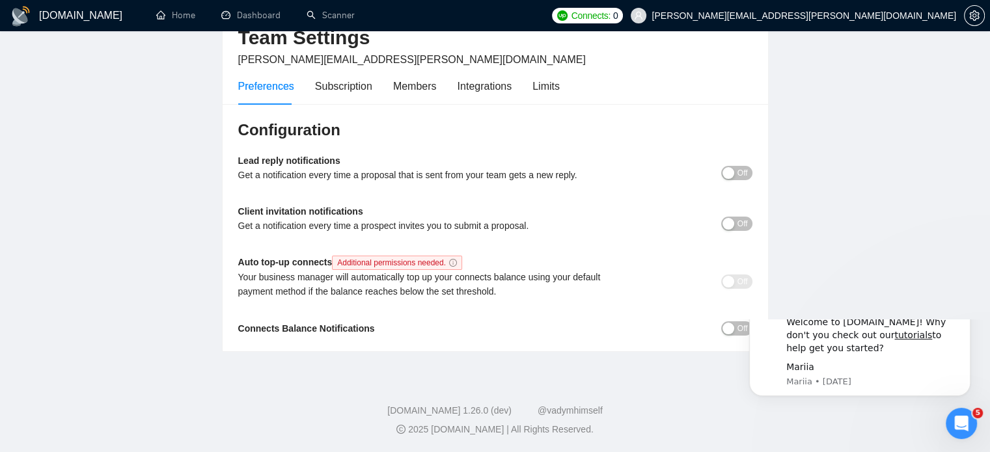
scroll to position [0, 0]
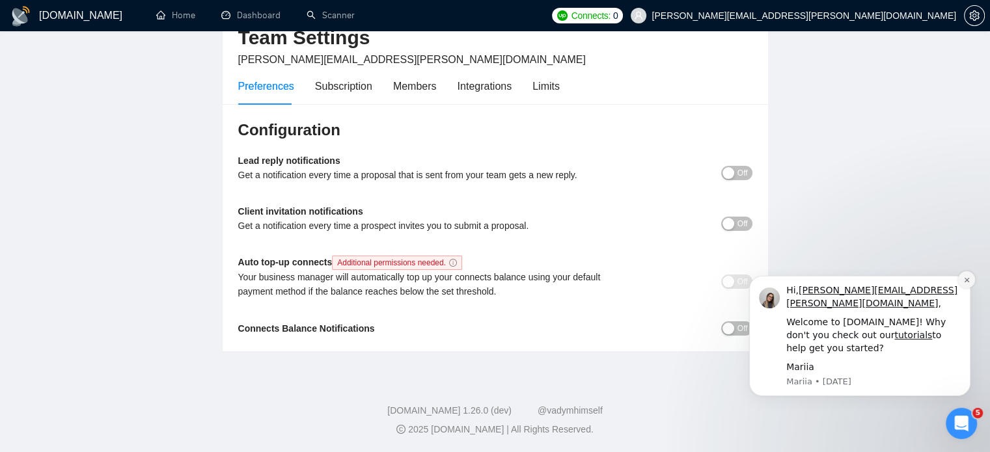
click at [971, 288] on button "Dismiss notification" at bounding box center [966, 279] width 17 height 17
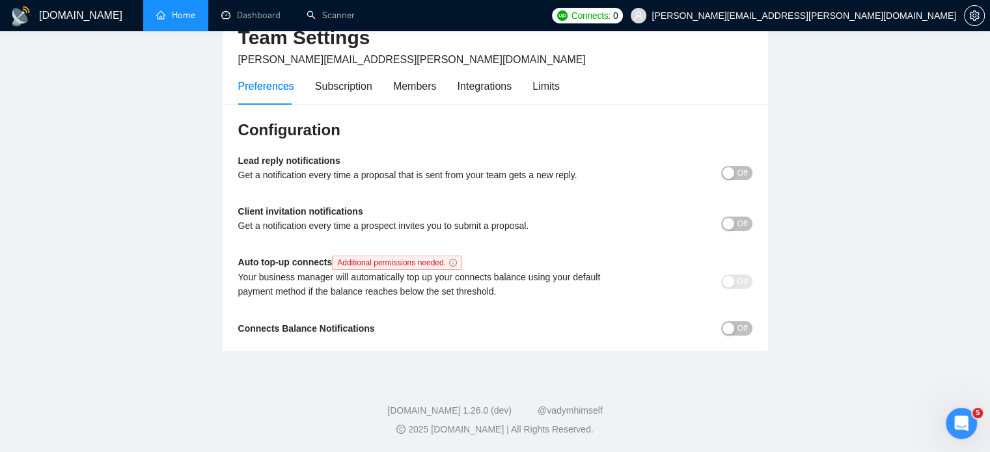
click at [186, 12] on link "Home" at bounding box center [175, 15] width 39 height 11
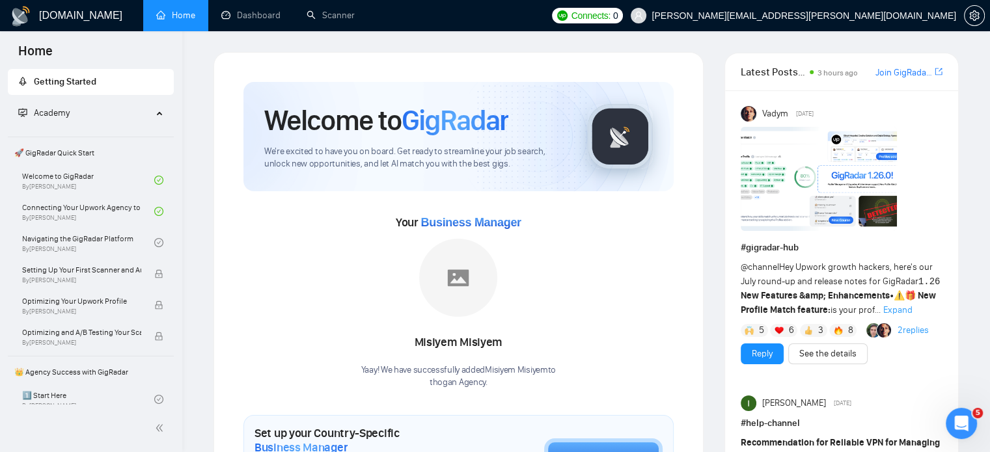
click at [961, 408] on div "Open Intercom Messenger" at bounding box center [961, 423] width 43 height 43
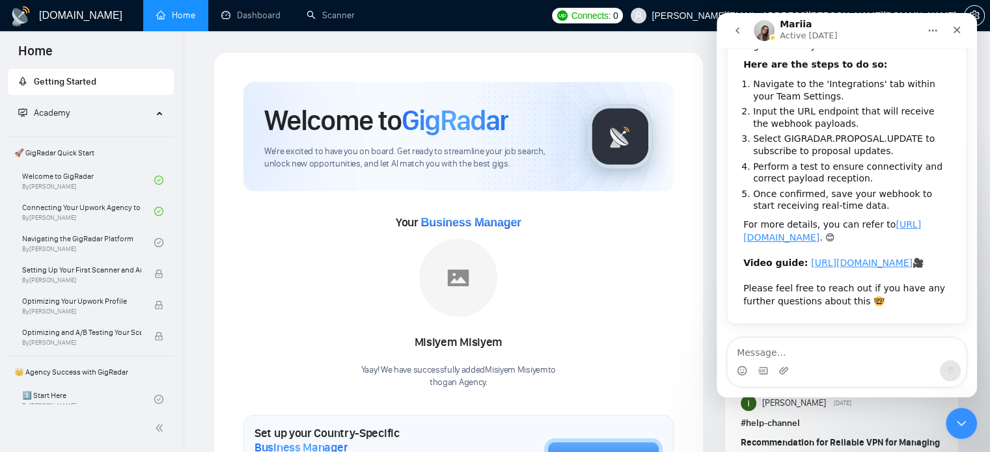
scroll to position [191, 0]
click at [739, 29] on icon "go back" at bounding box center [737, 30] width 10 height 10
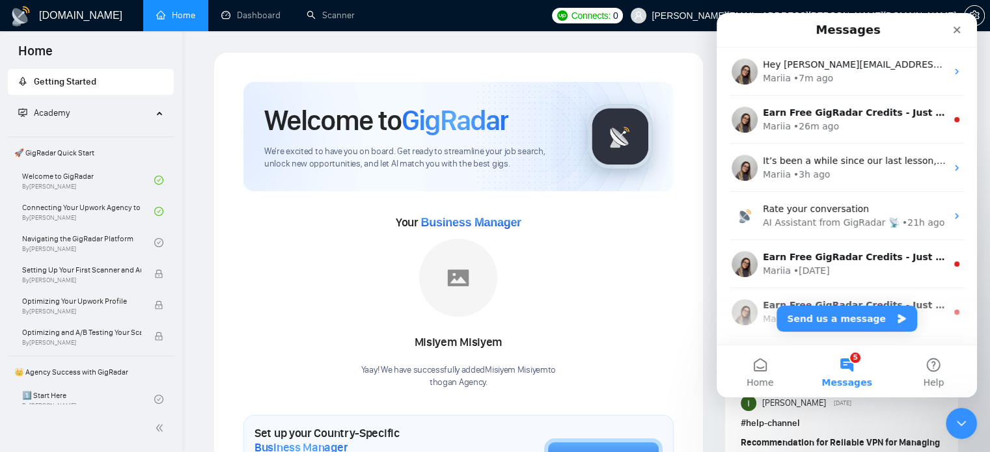
scroll to position [0, 0]
click at [758, 372] on button "Home" at bounding box center [760, 372] width 87 height 52
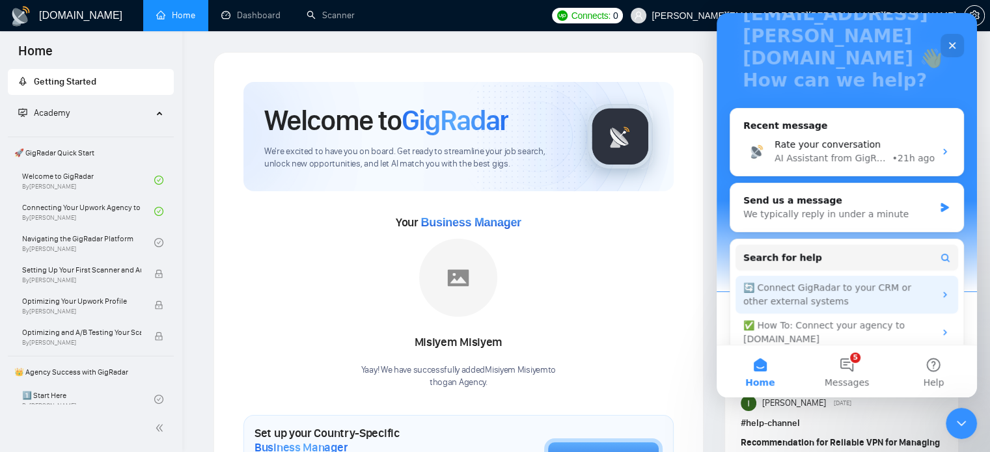
scroll to position [182, 0]
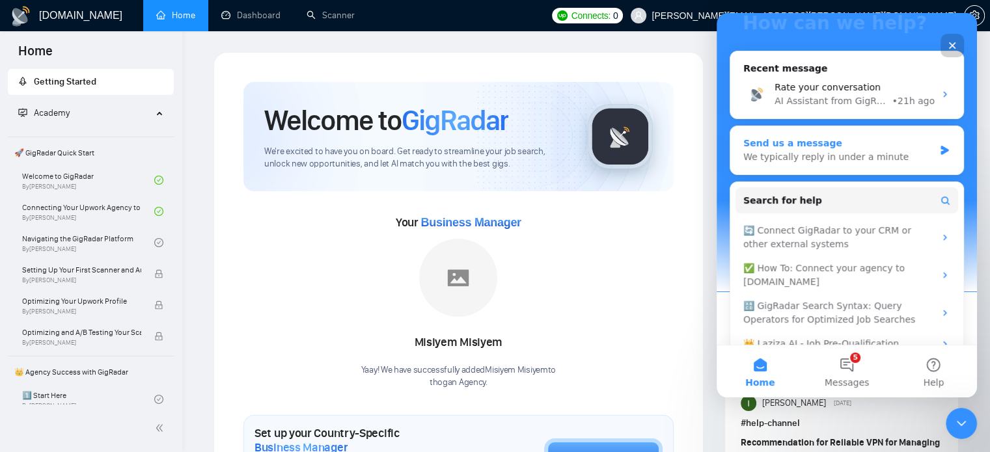
click at [838, 137] on div "Send us a message" at bounding box center [838, 144] width 191 height 14
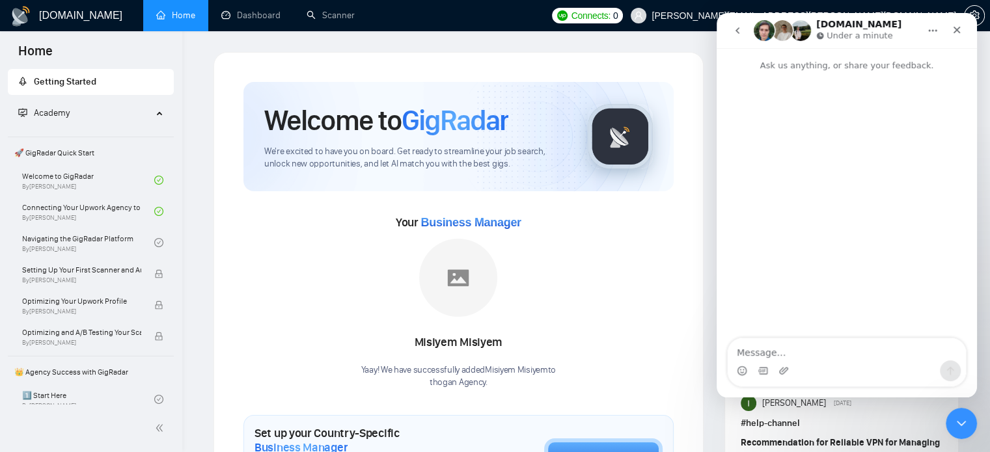
scroll to position [0, 0]
type textarea "e"
type textarea "any guide on how to set scanners"
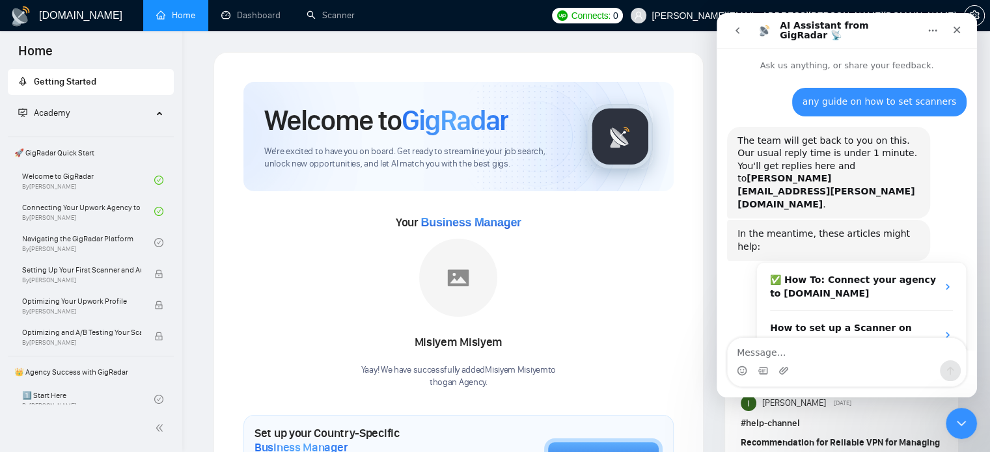
scroll to position [77, 0]
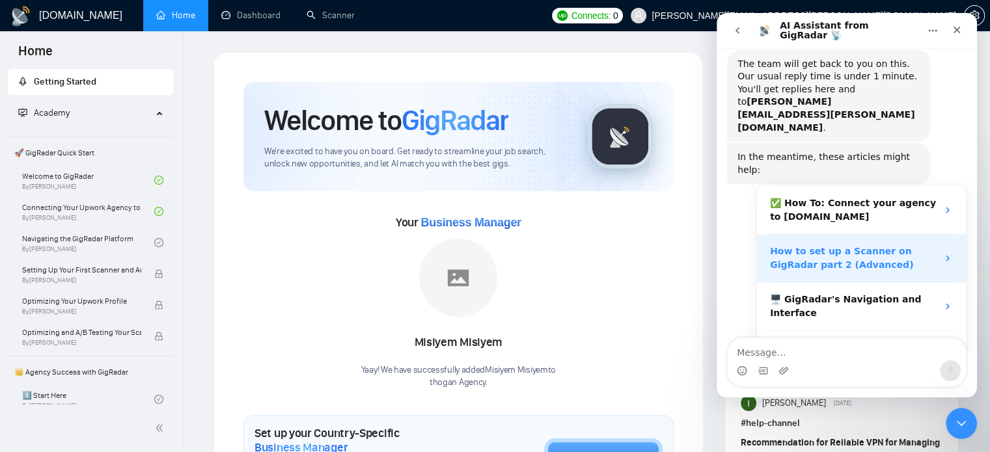
click at [855, 246] on strong "How to set up a Scanner on GigRadar part 2 (Advanced)" at bounding box center [841, 258] width 143 height 24
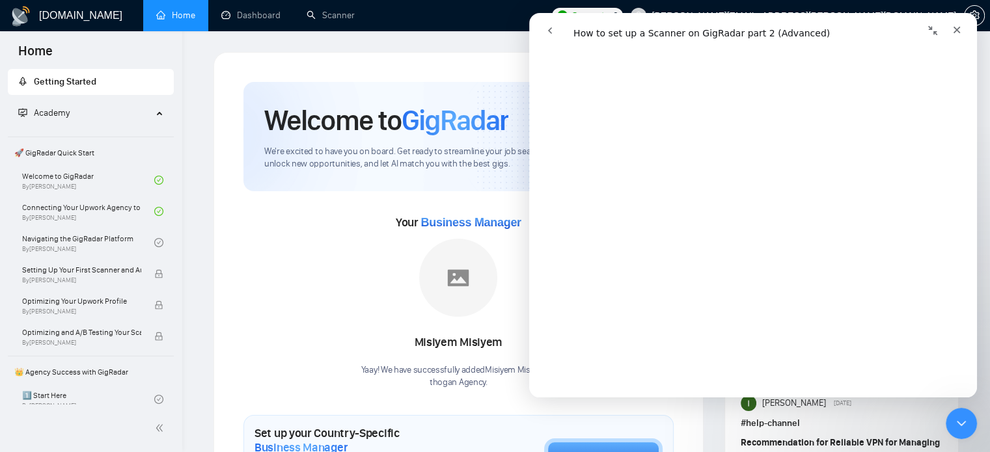
scroll to position [245, 0]
